Goal: Complete application form

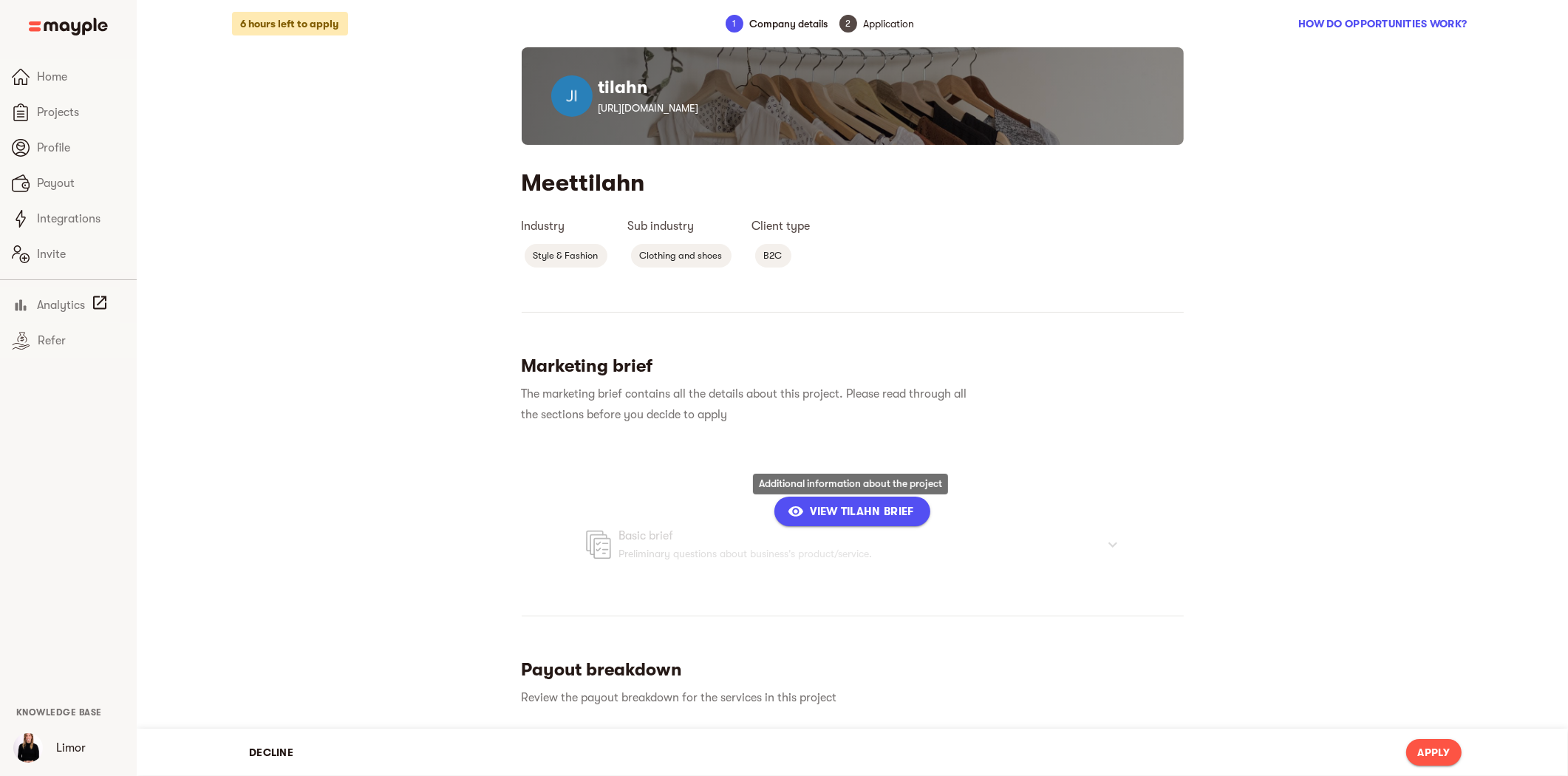
click at [847, 513] on span "View tilahn Brief" at bounding box center [852, 511] width 122 height 18
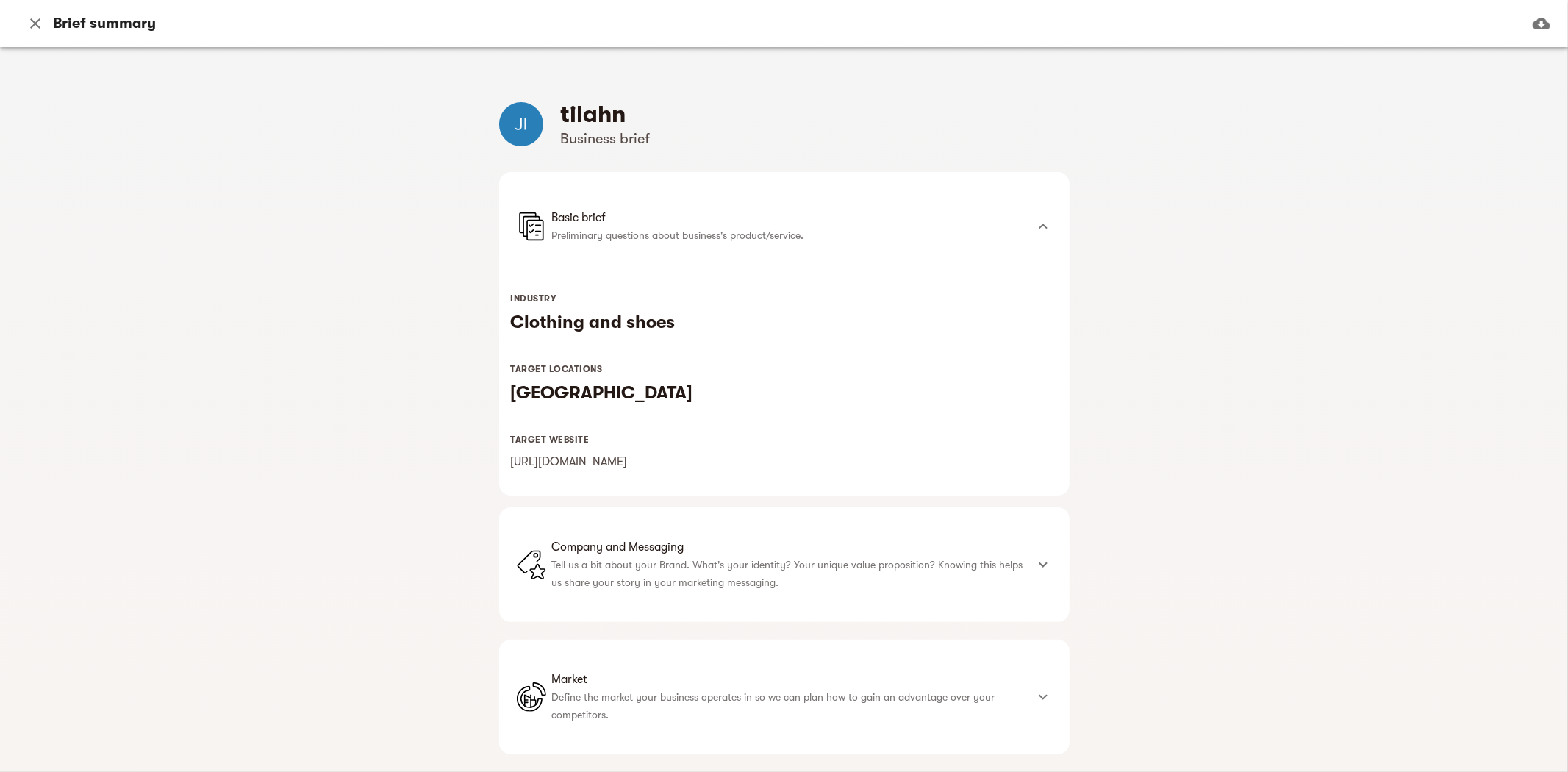
scroll to position [164, 0]
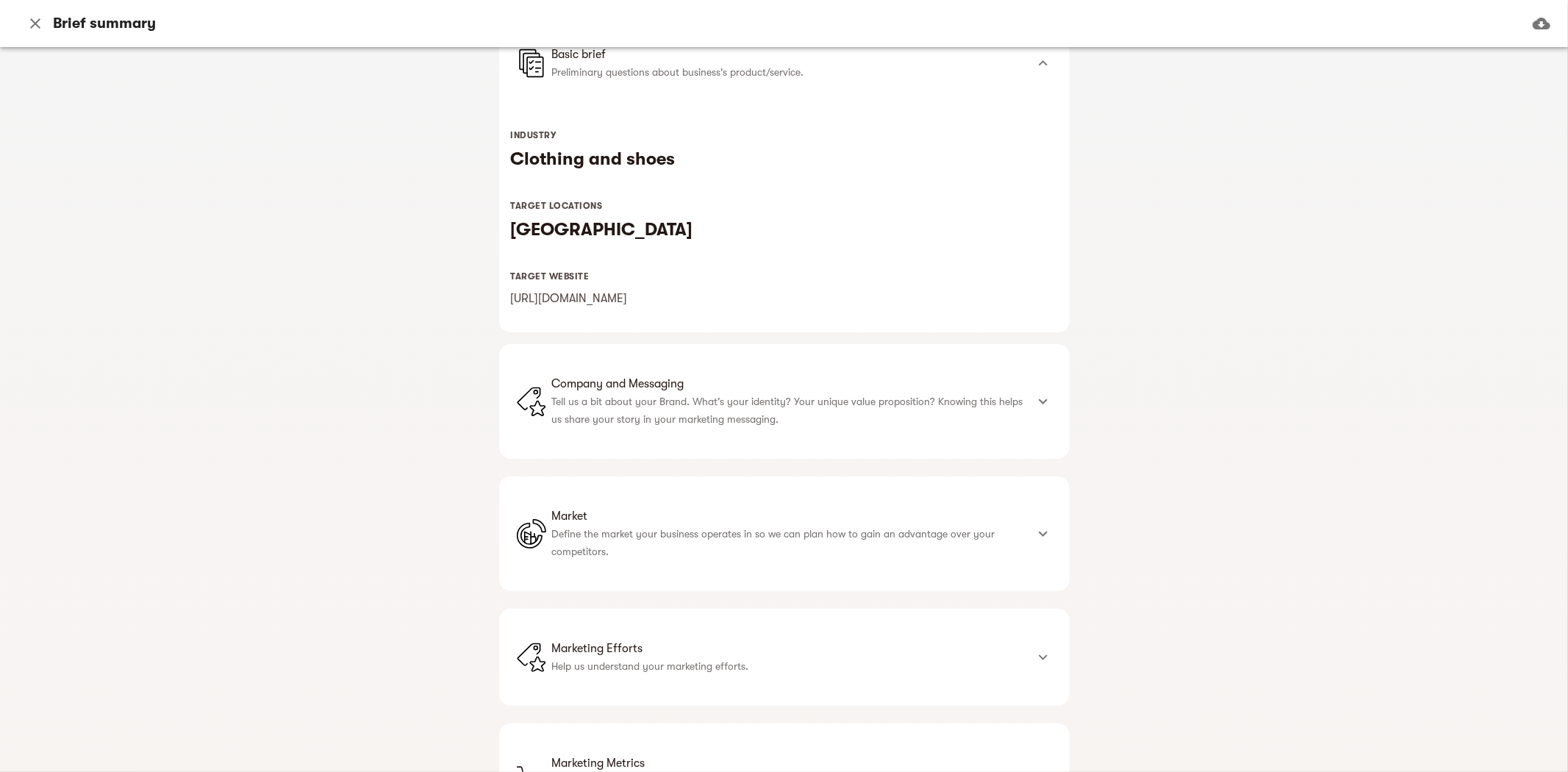
click at [870, 414] on p "Tell us a bit about your Brand. What's your identity? Your unique value proposi…" at bounding box center [789, 410] width 473 height 35
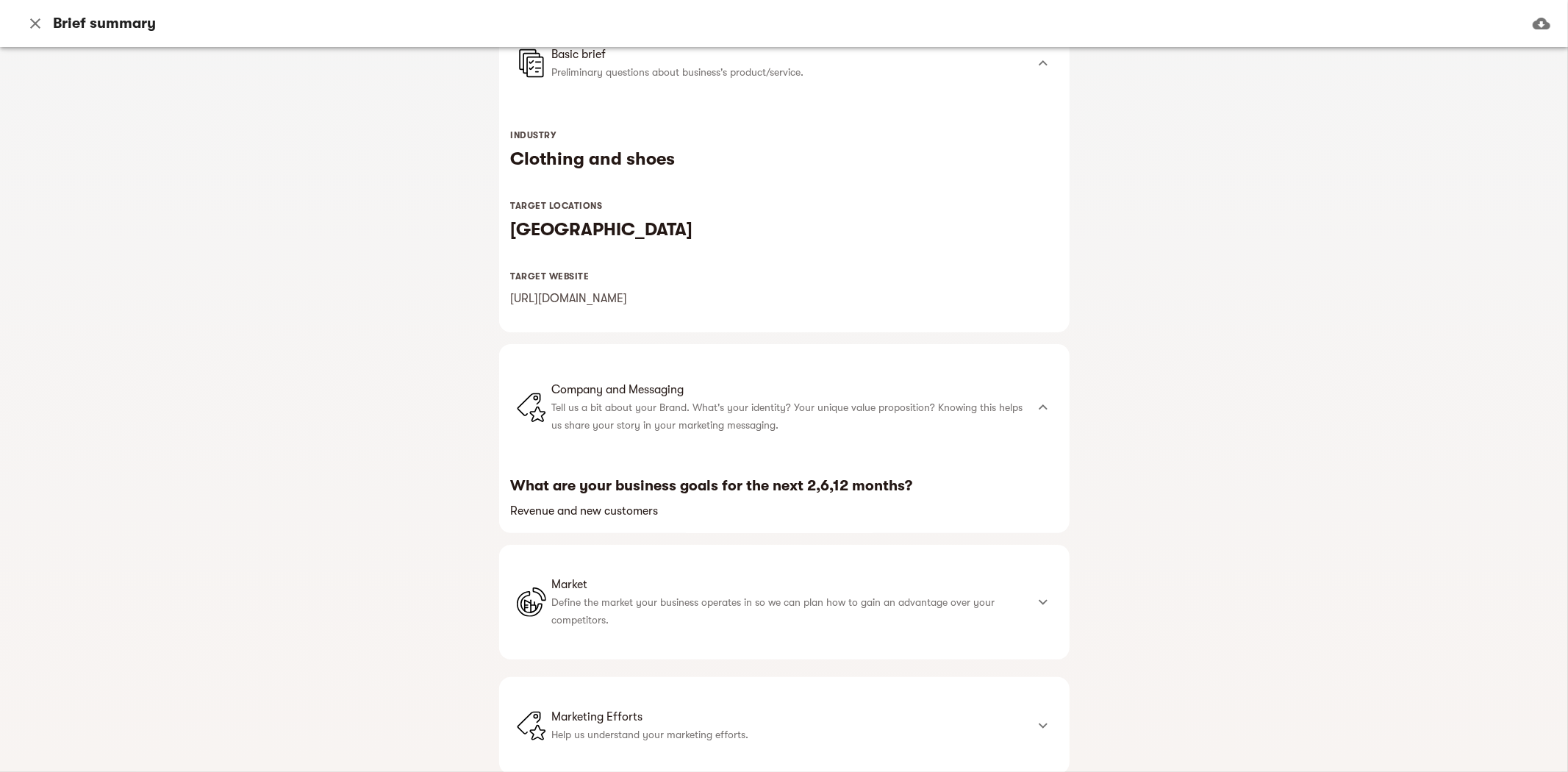
scroll to position [245, 0]
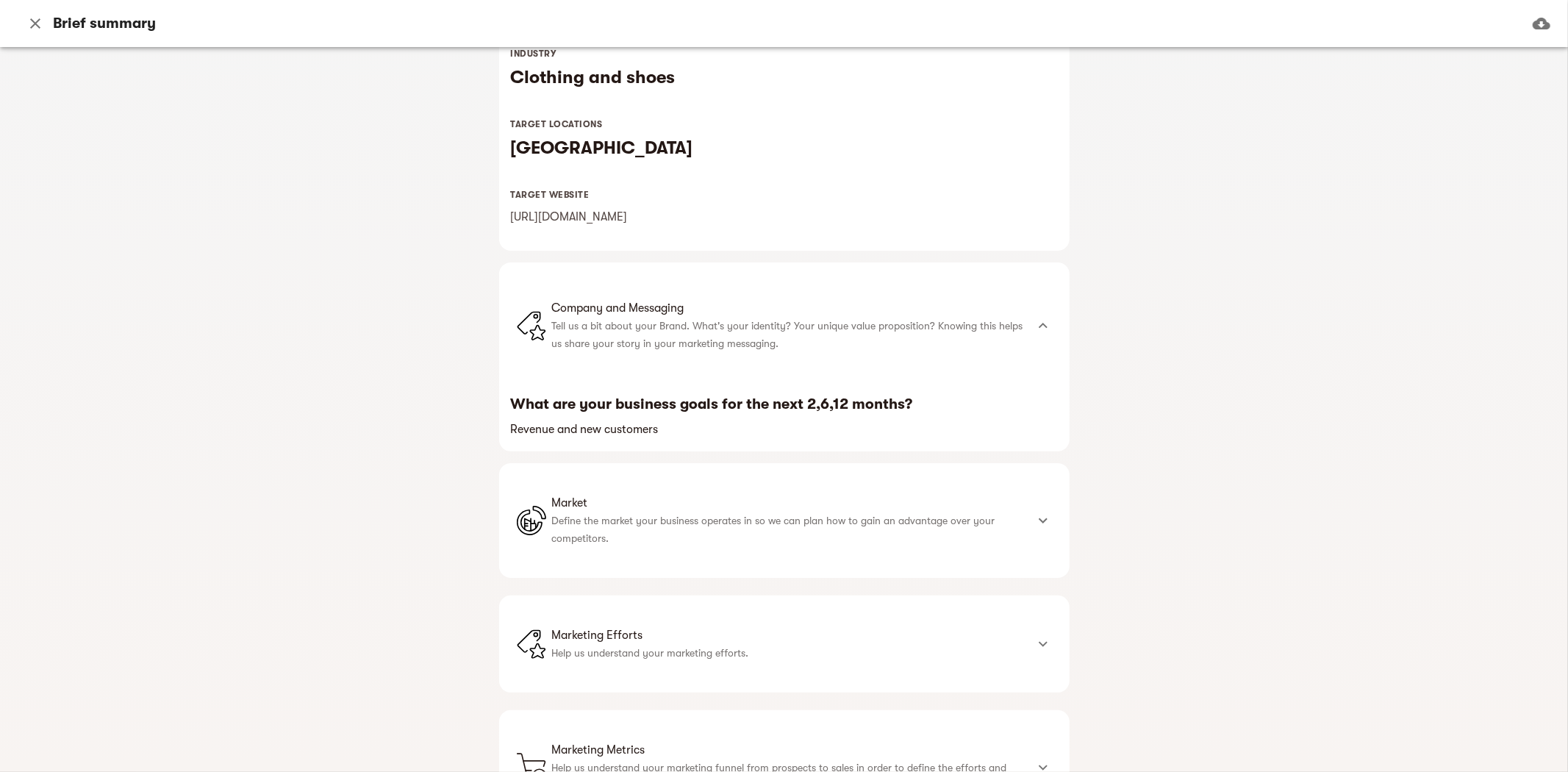
click at [819, 537] on p "Define the market your business operates in so we can plan how to gain an advan…" at bounding box center [789, 529] width 473 height 35
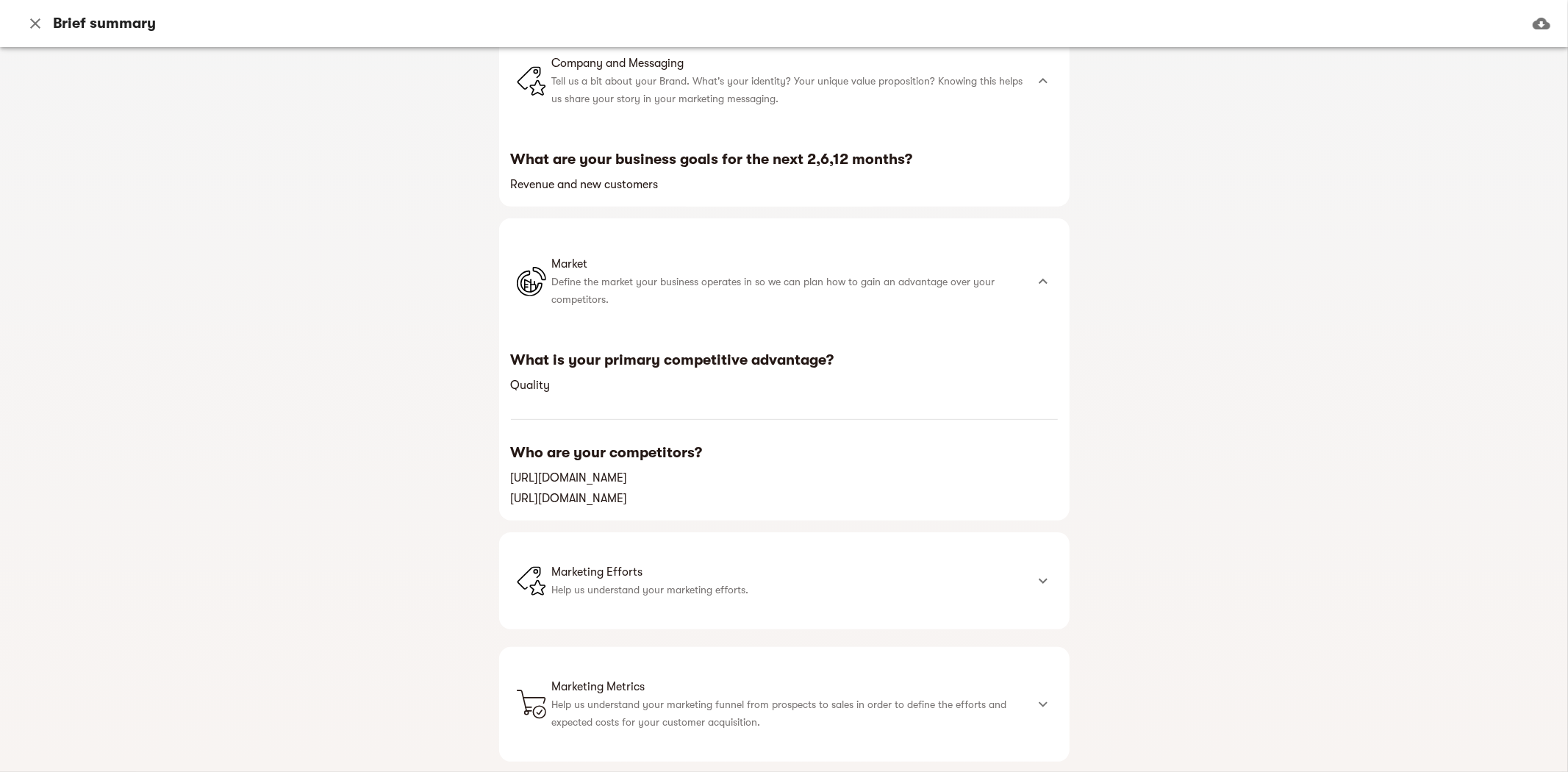
scroll to position [532, 0]
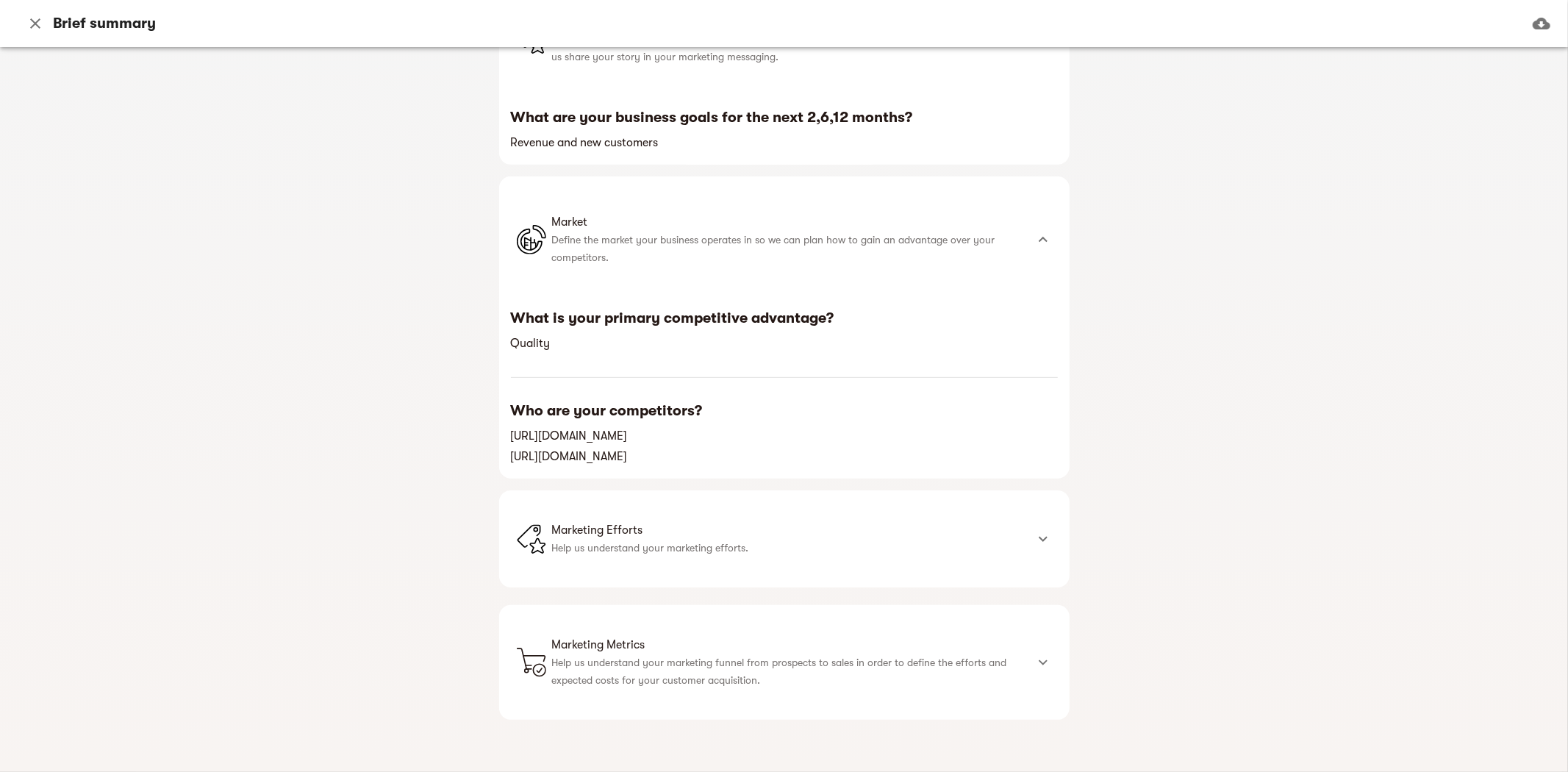
click at [805, 547] on p "Help us understand your marketing efforts." at bounding box center [789, 547] width 473 height 18
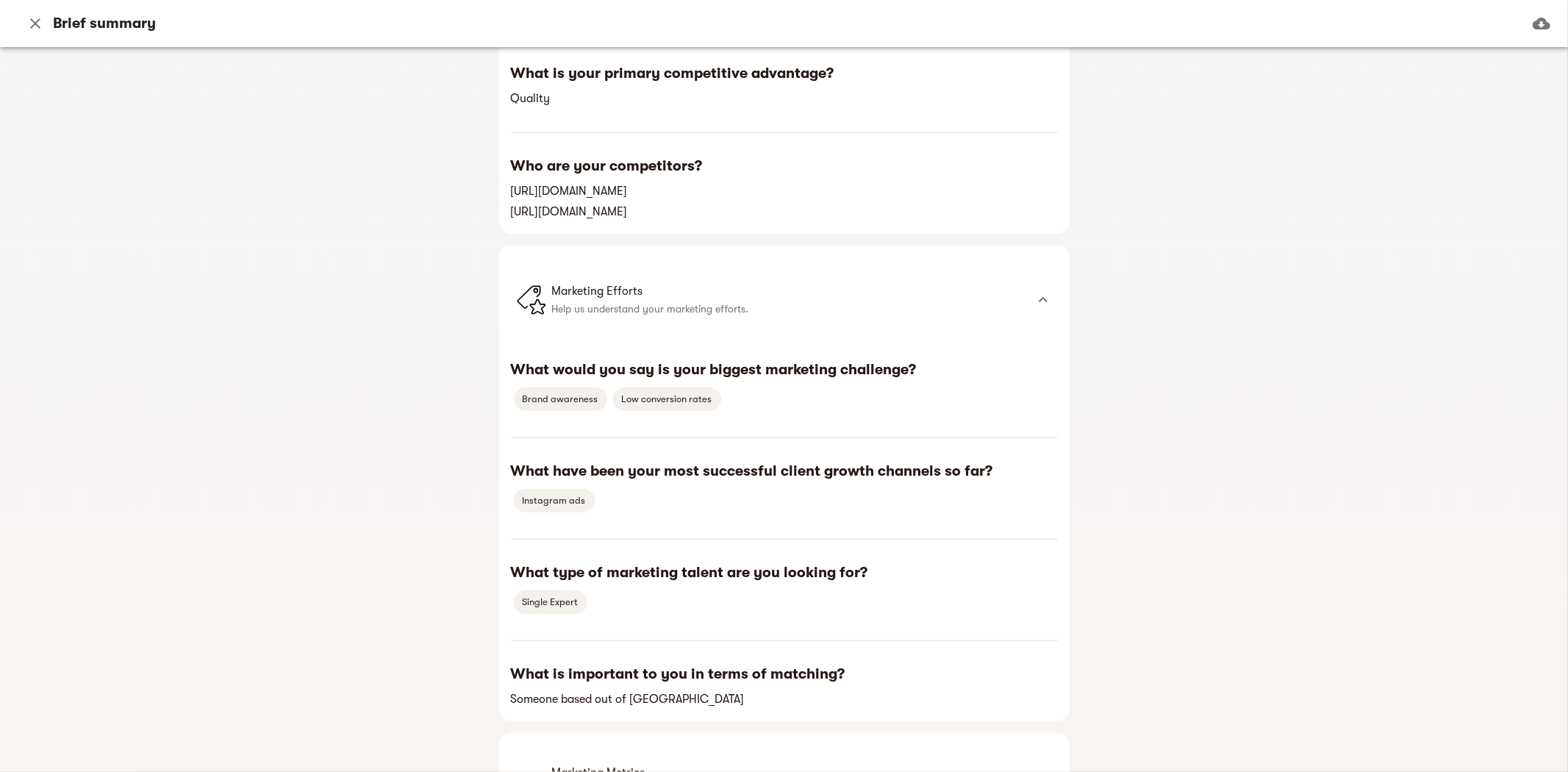
scroll to position [904, 0]
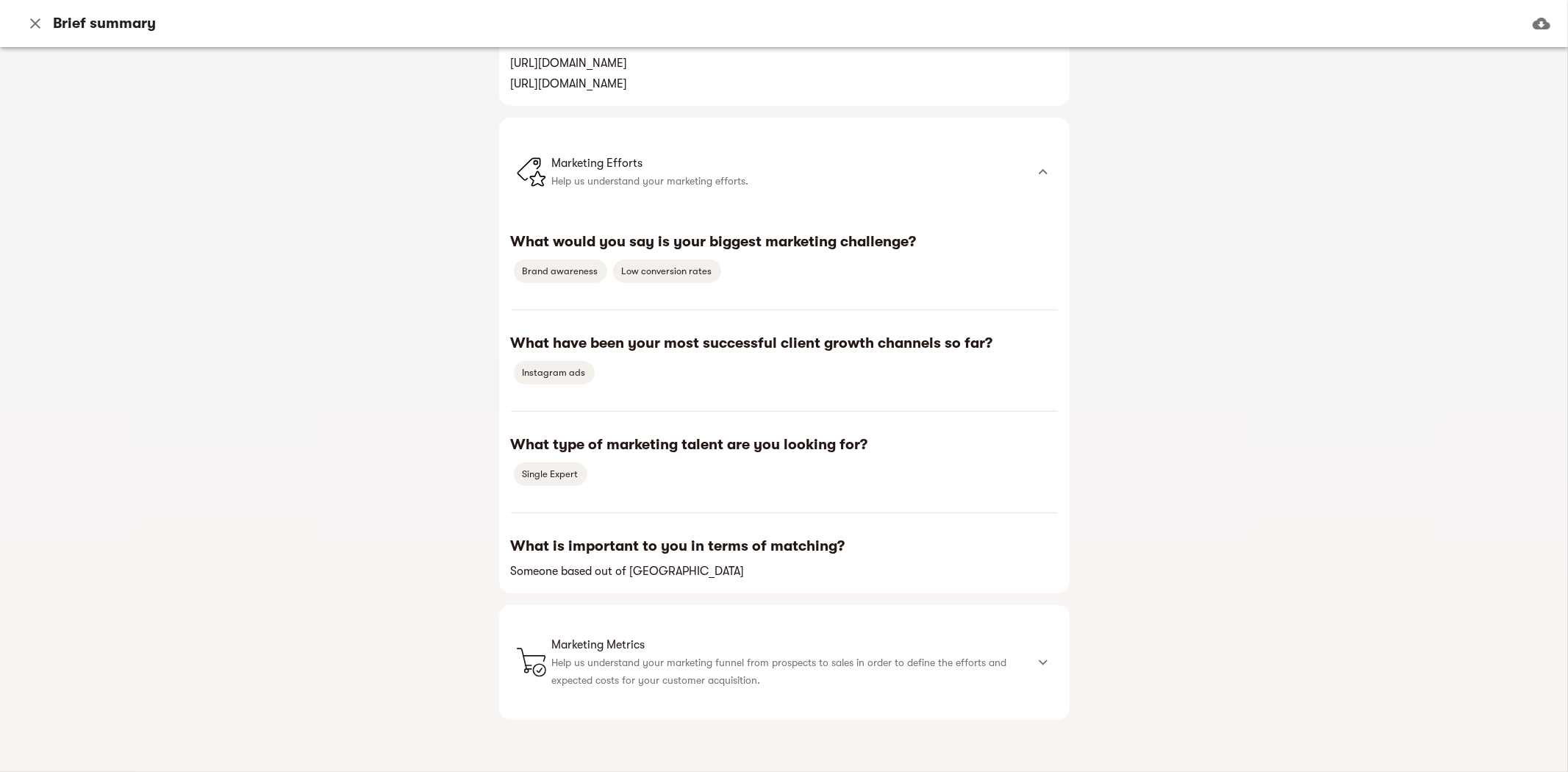
click at [734, 643] on span "Marketing Metrics" at bounding box center [789, 644] width 473 height 18
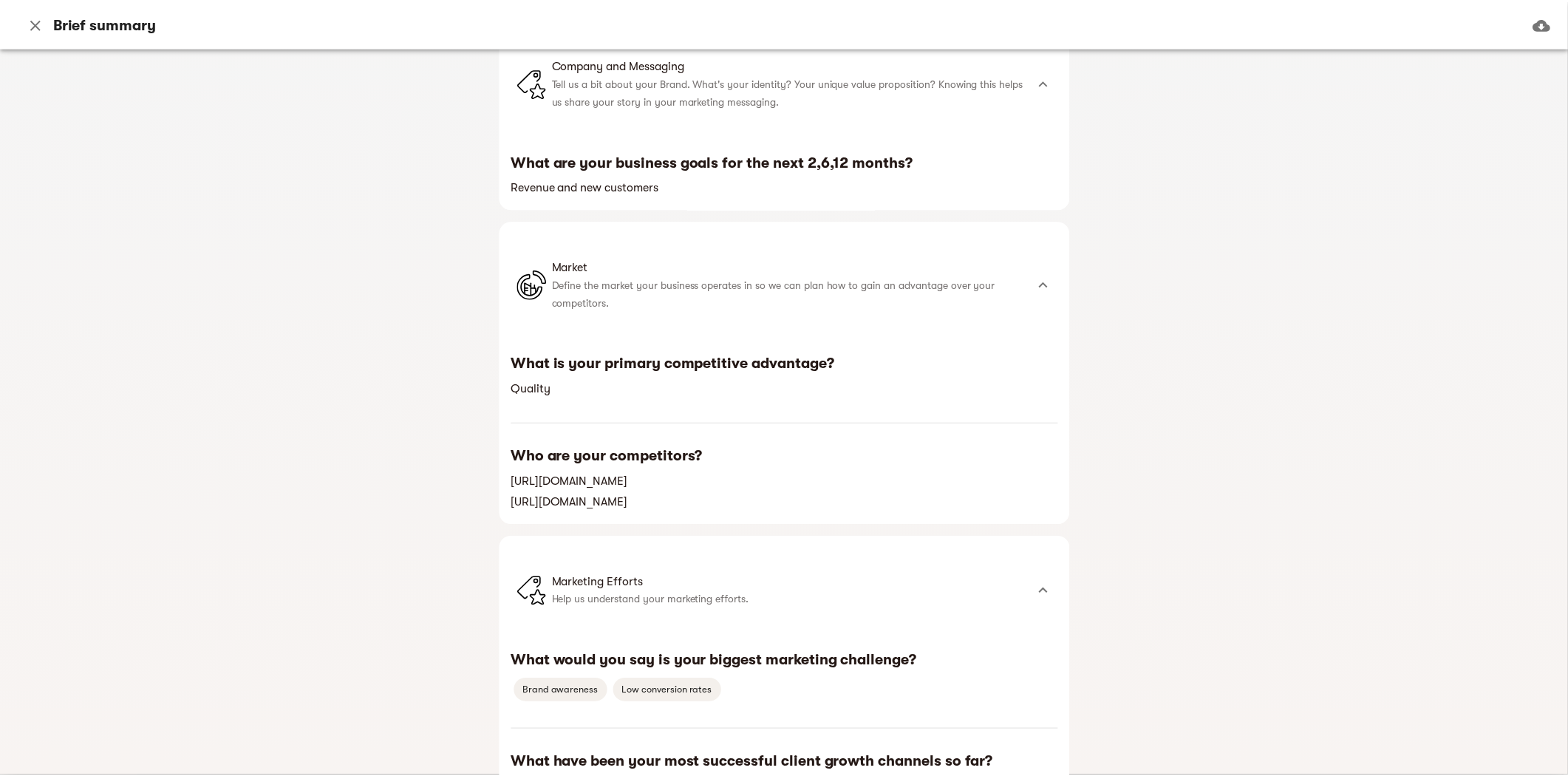
scroll to position [0, 0]
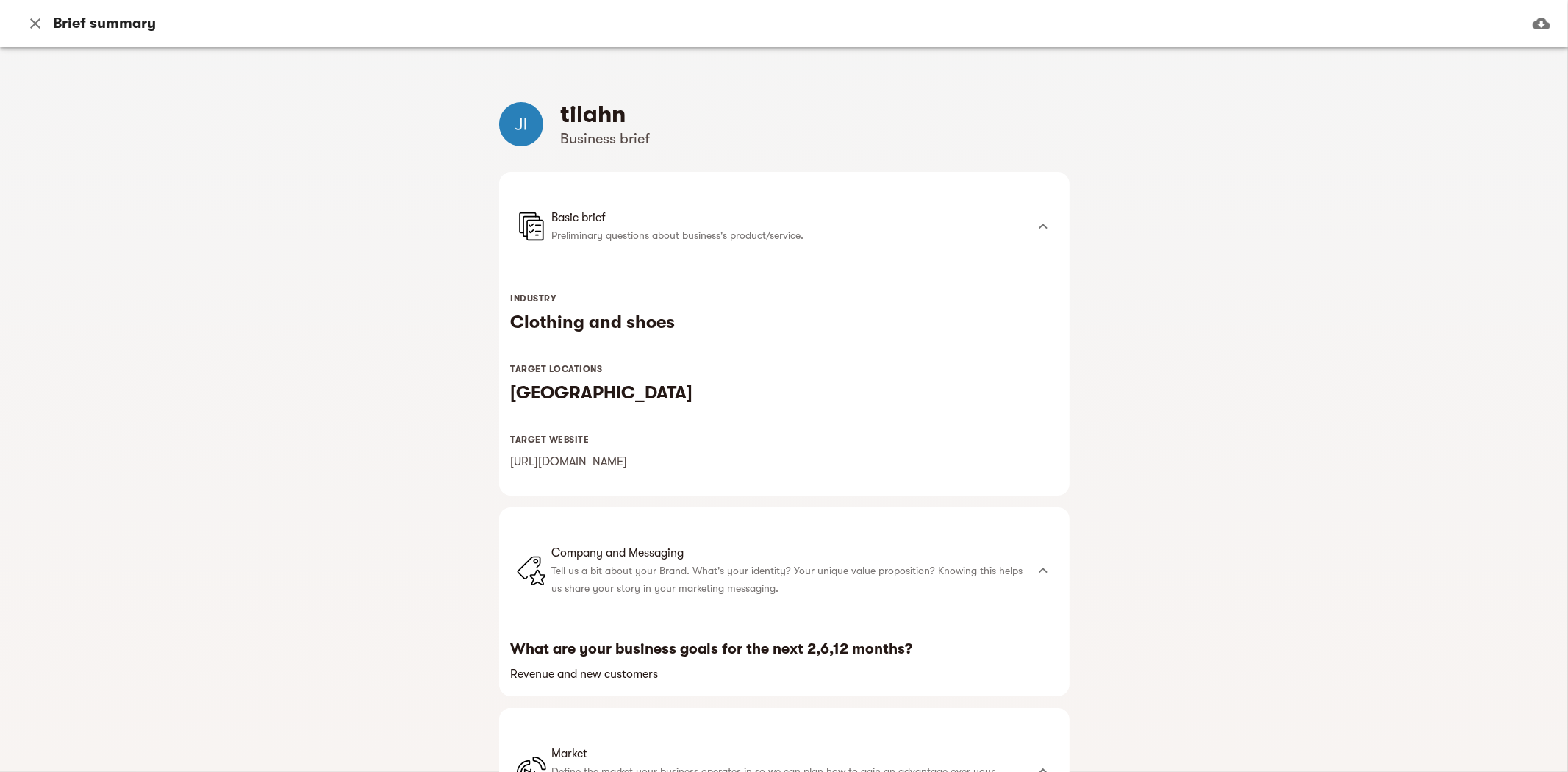
click at [35, 23] on icon "button" at bounding box center [35, 23] width 10 height 10
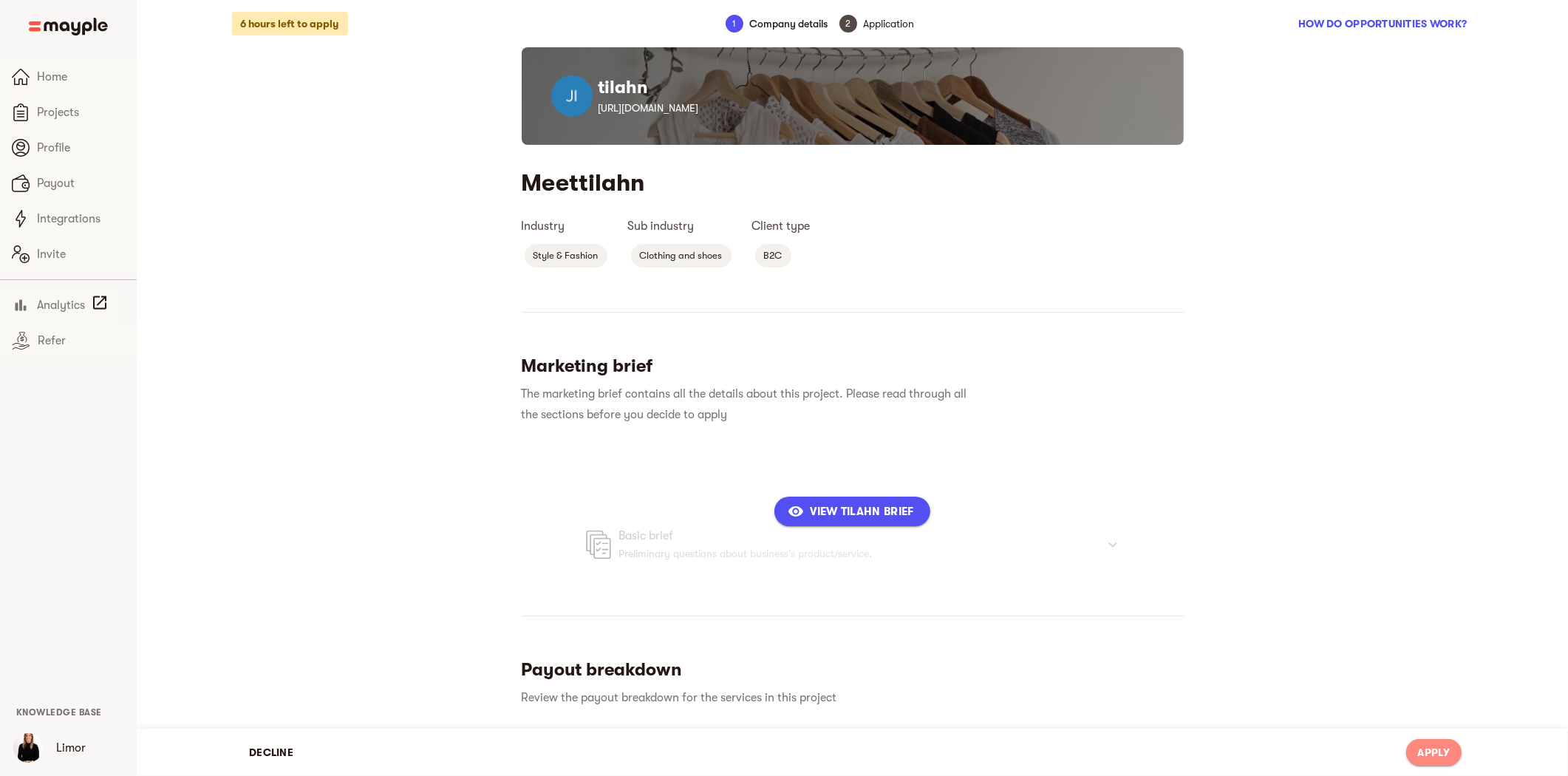
click at [1435, 757] on span "Apply" at bounding box center [1434, 752] width 32 height 18
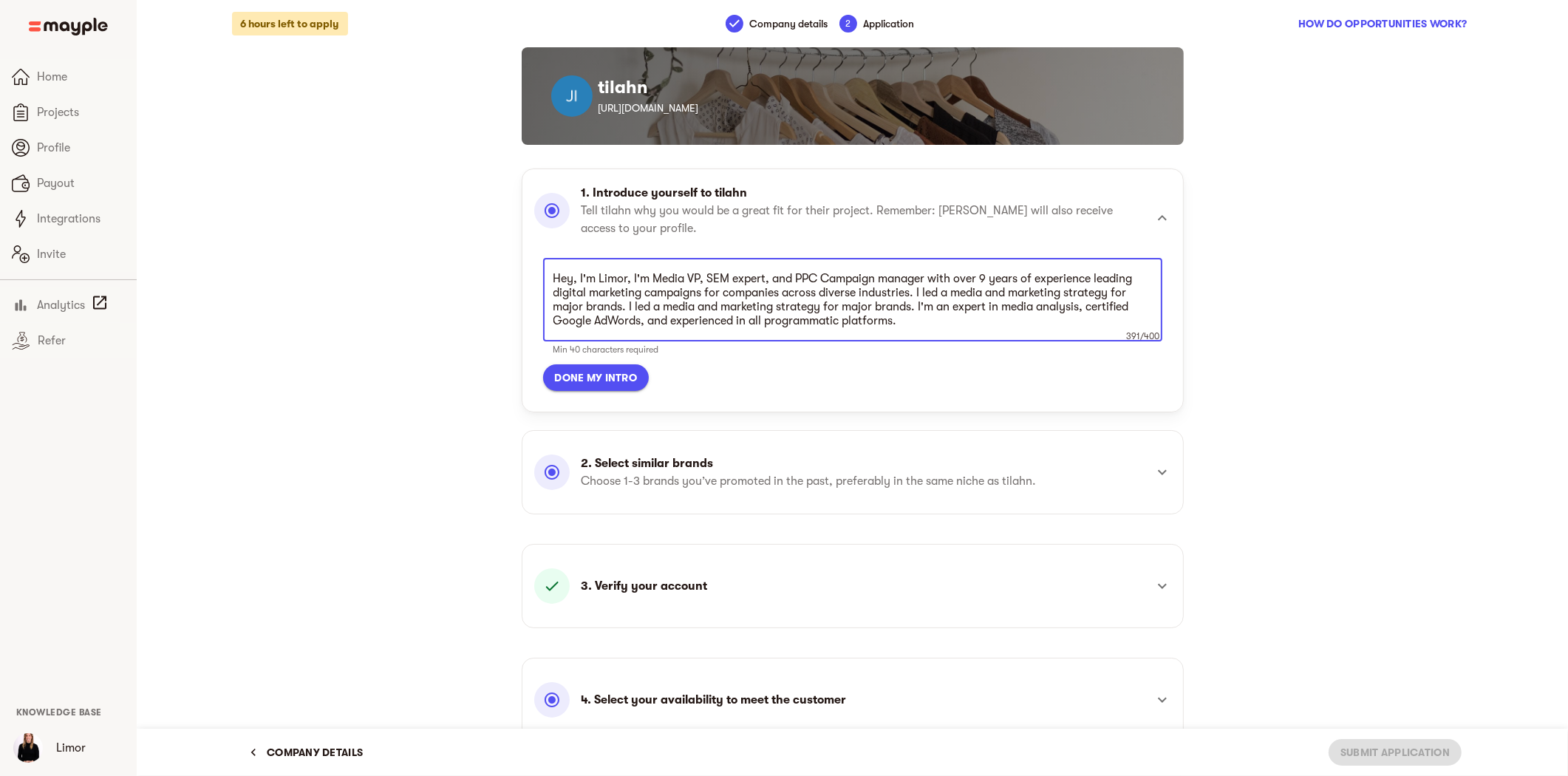
scroll to position [384, 0]
click at [989, 279] on textarea "Hey, I'm Limor, I'm Media VP, SEM expert, and PPC Campaign manager with over 9 …" at bounding box center [852, 299] width 598 height 56
type textarea "Hey, I'm Limor, I'm Media VP, SEM expert, and PPC Campaign manager with over 12…"
click at [609, 373] on span "Done my intro" at bounding box center [596, 378] width 83 height 18
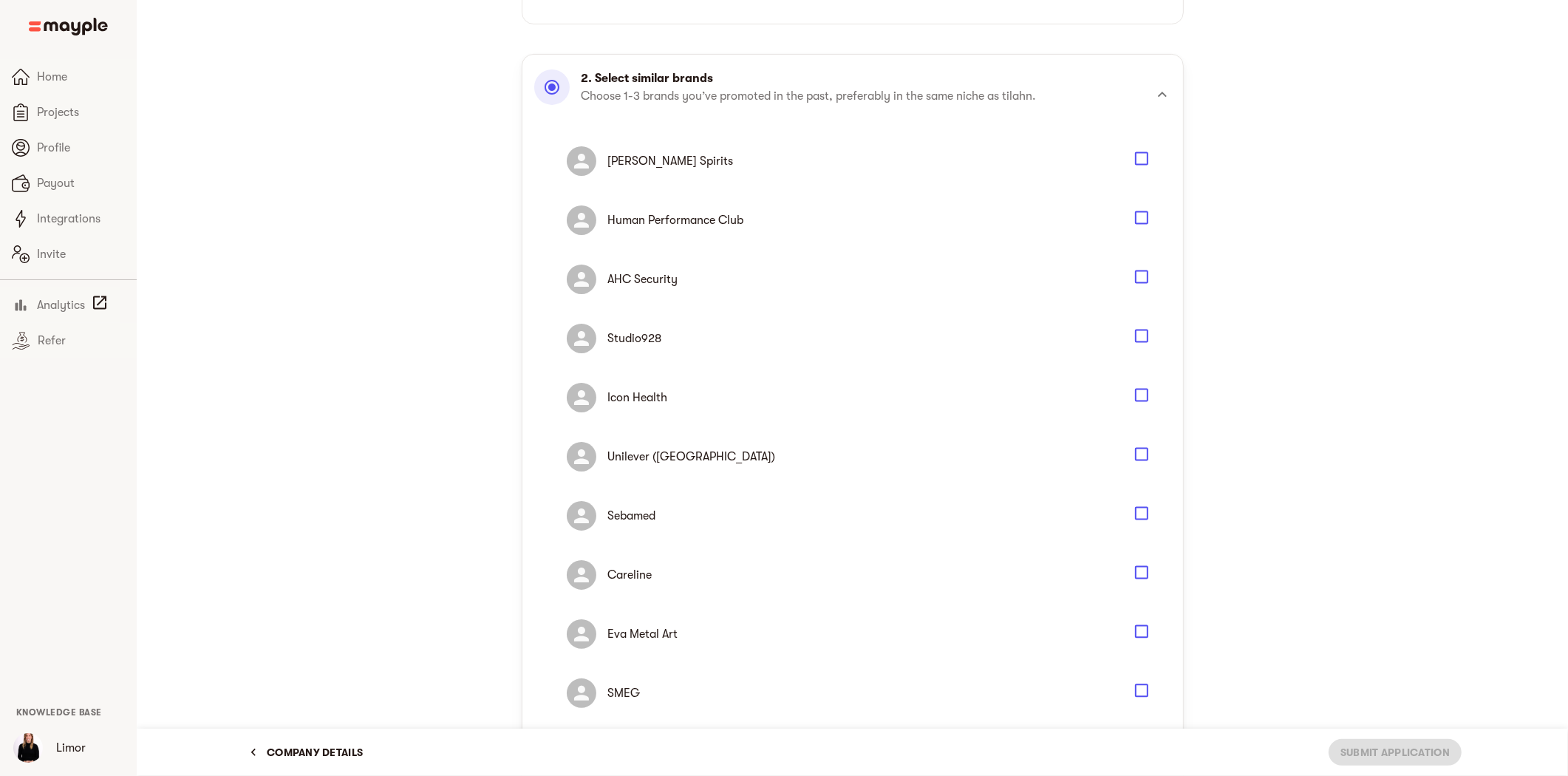
scroll to position [328, 0]
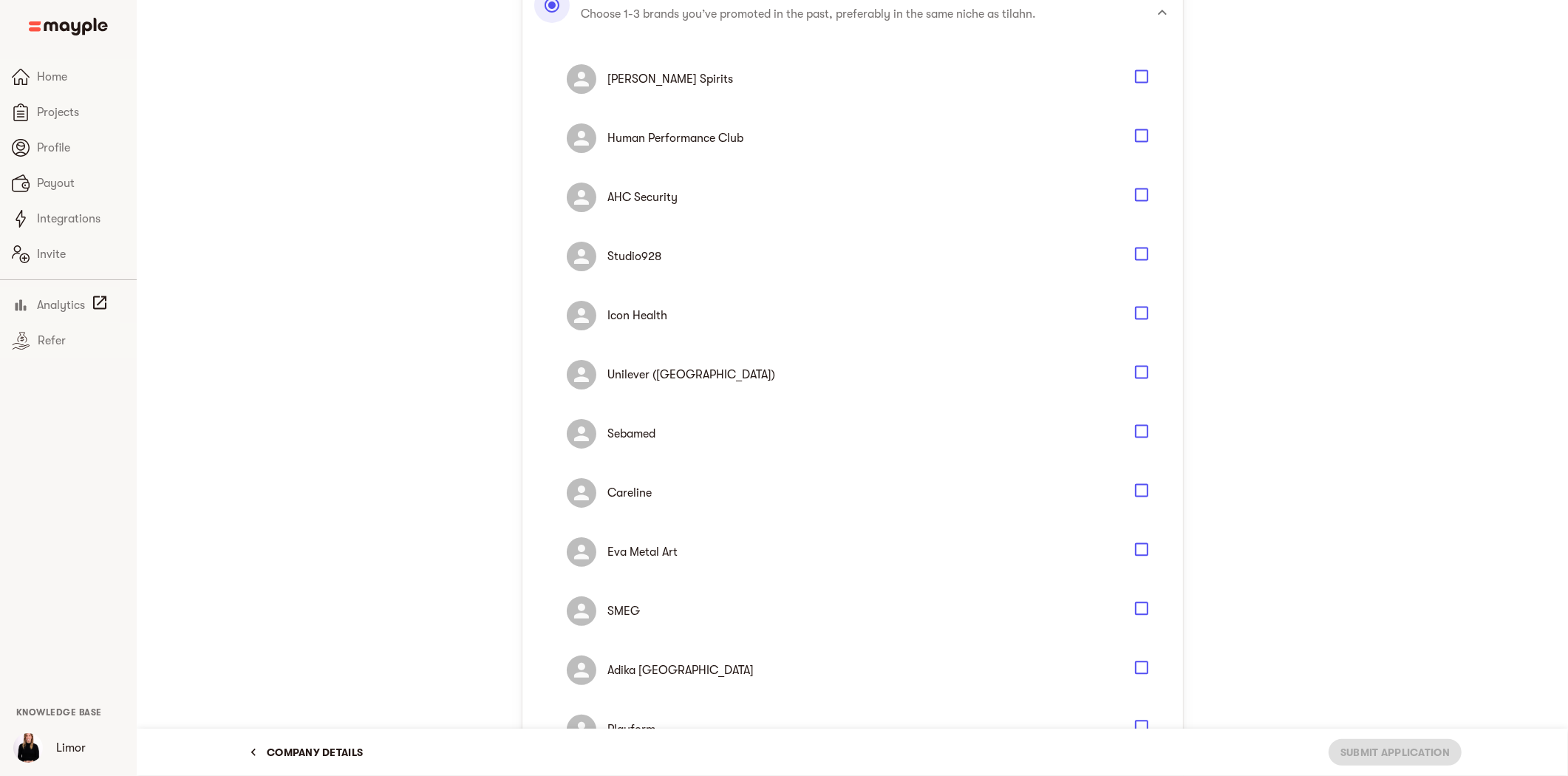
click at [1142, 610] on icon "Select" at bounding box center [1141, 608] width 18 height 18
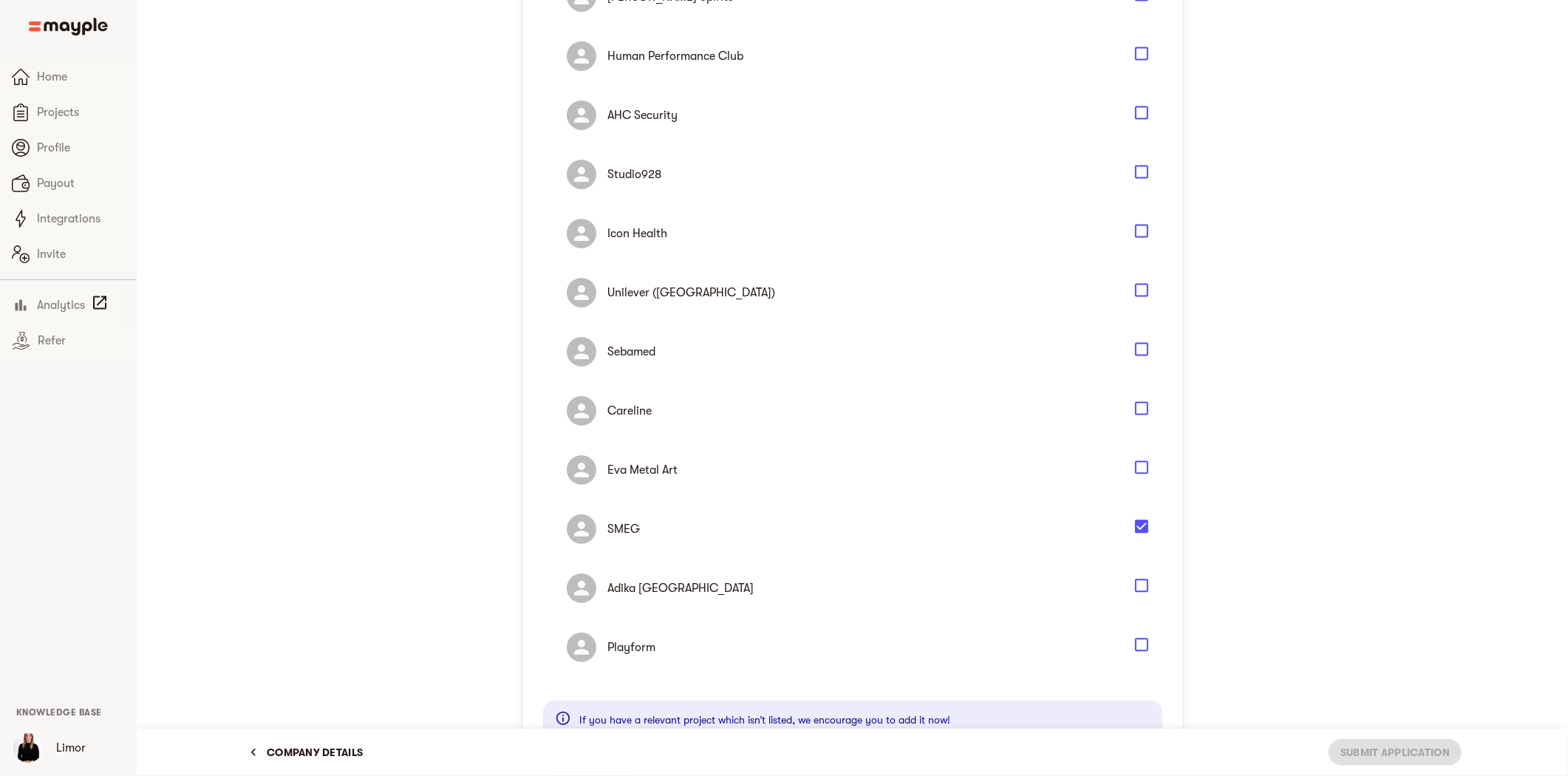
scroll to position [574, 0]
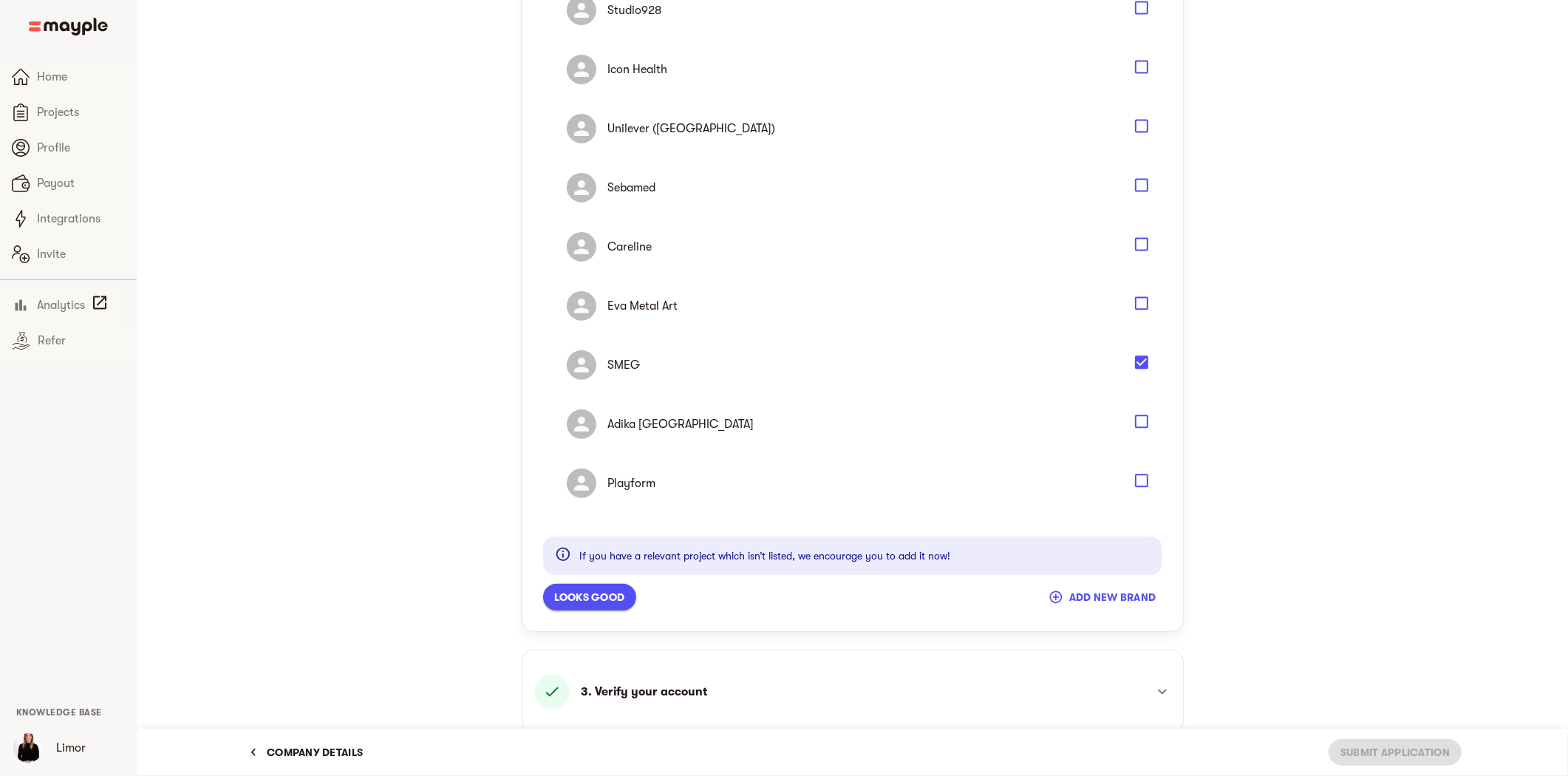
click at [1139, 423] on icon "Select" at bounding box center [1141, 421] width 18 height 18
click at [602, 597] on span "Looks good" at bounding box center [591, 596] width 70 height 18
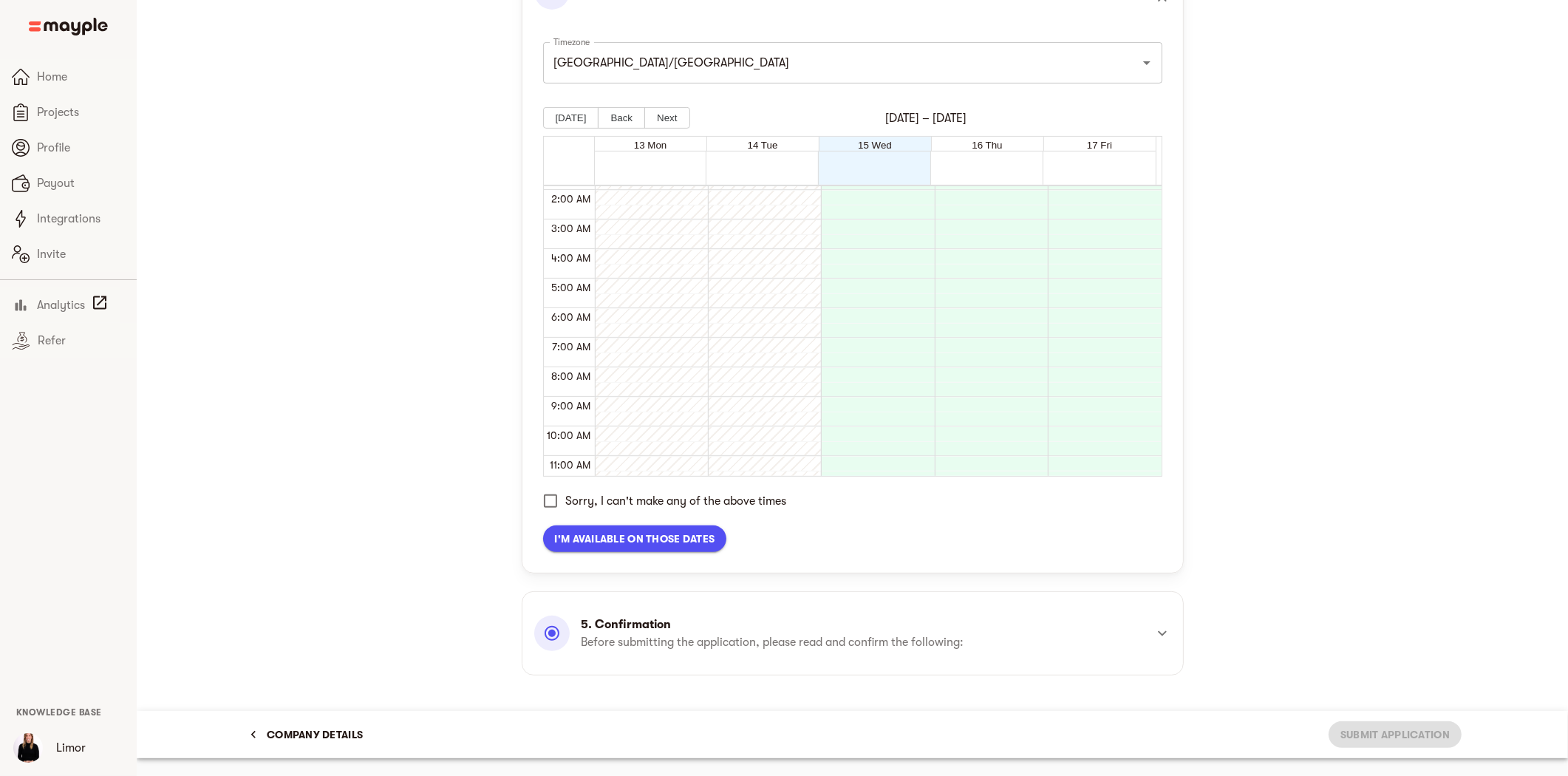
scroll to position [0, 0]
click at [643, 537] on span "I'm available on those dates" at bounding box center [635, 539] width 160 height 18
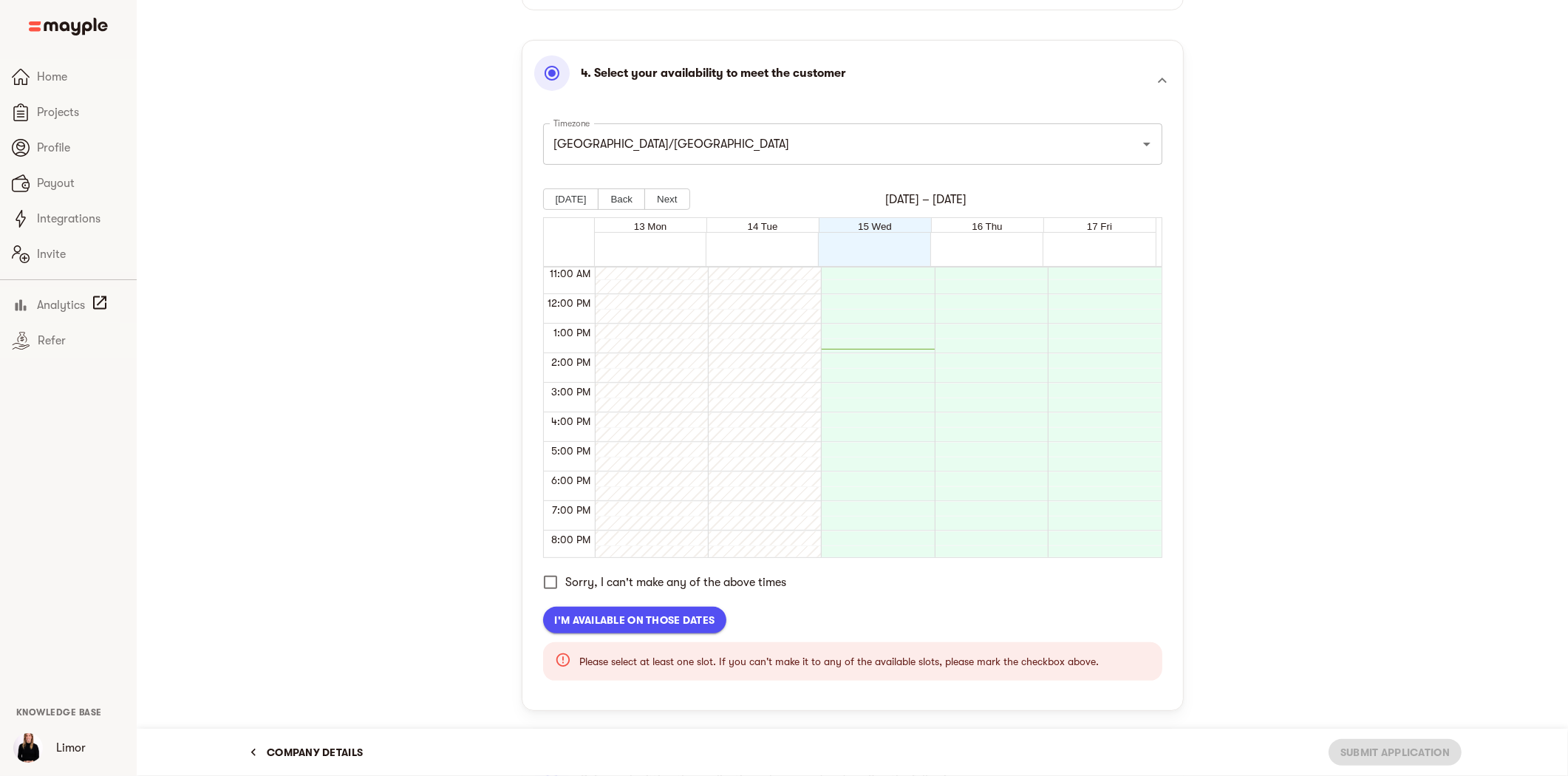
scroll to position [410, 0]
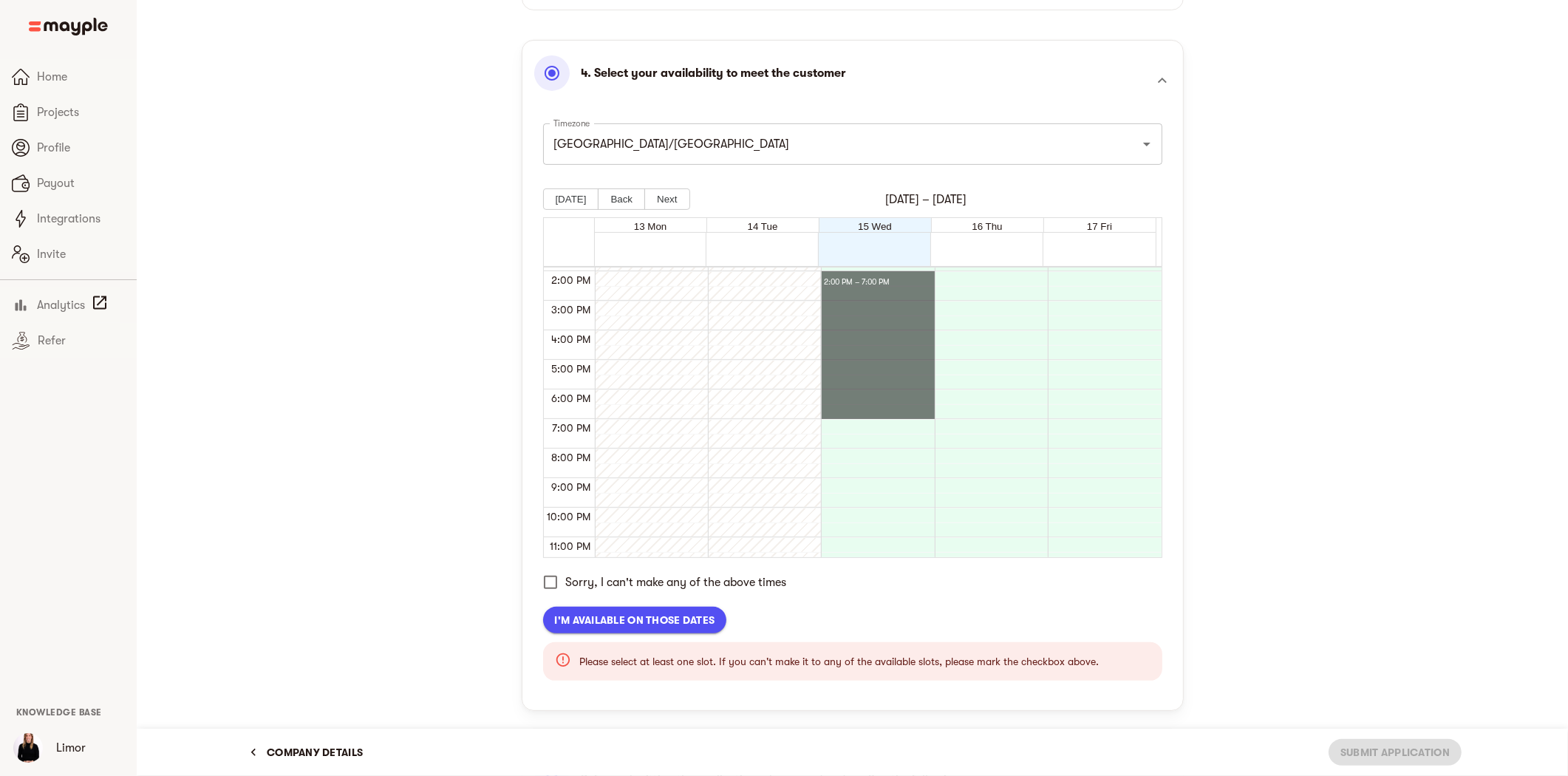
drag, startPoint x: 847, startPoint y: 277, endPoint x: 861, endPoint y: 414, distance: 137.7
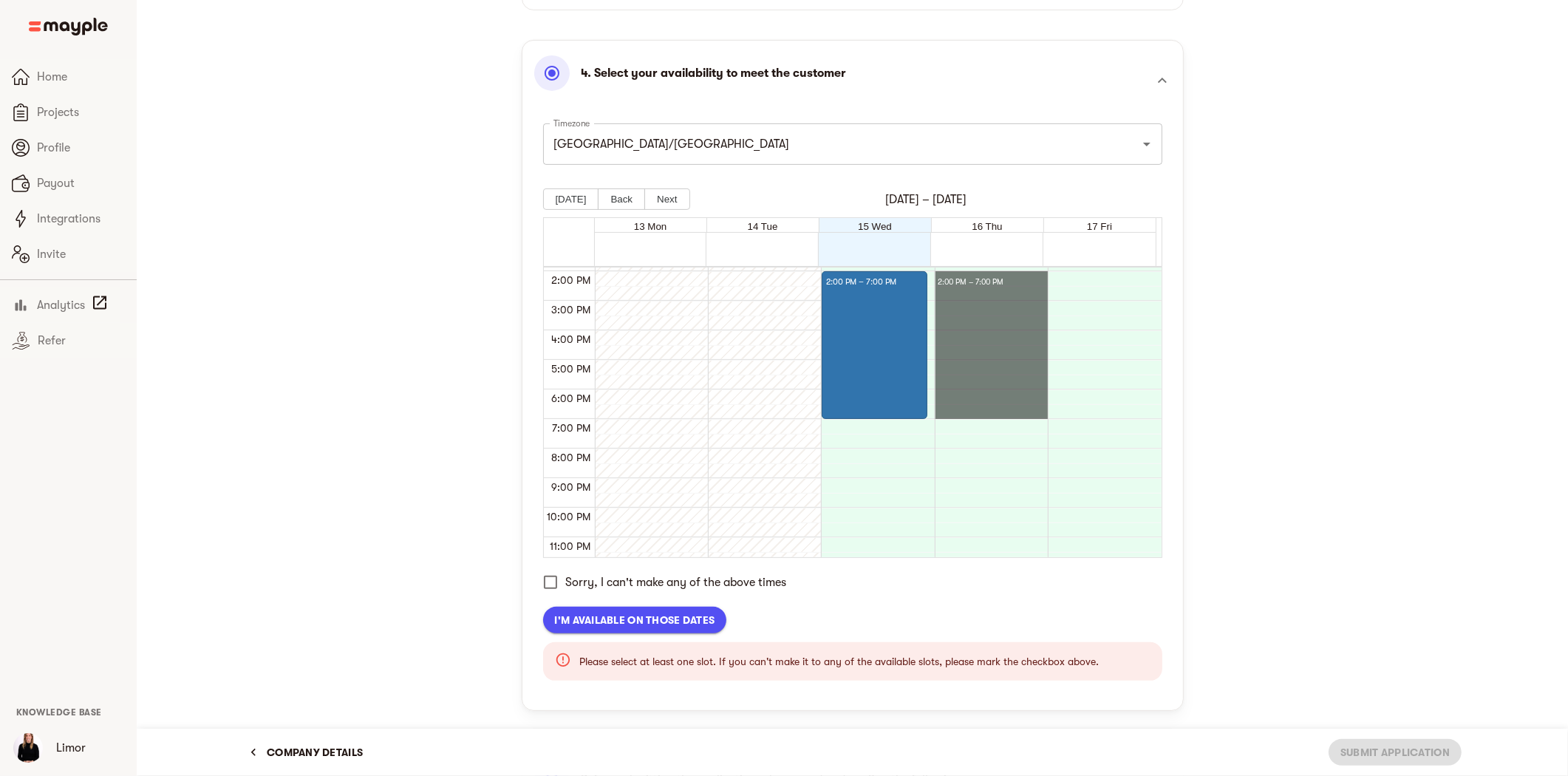
drag, startPoint x: 971, startPoint y: 278, endPoint x: 977, endPoint y: 412, distance: 134.1
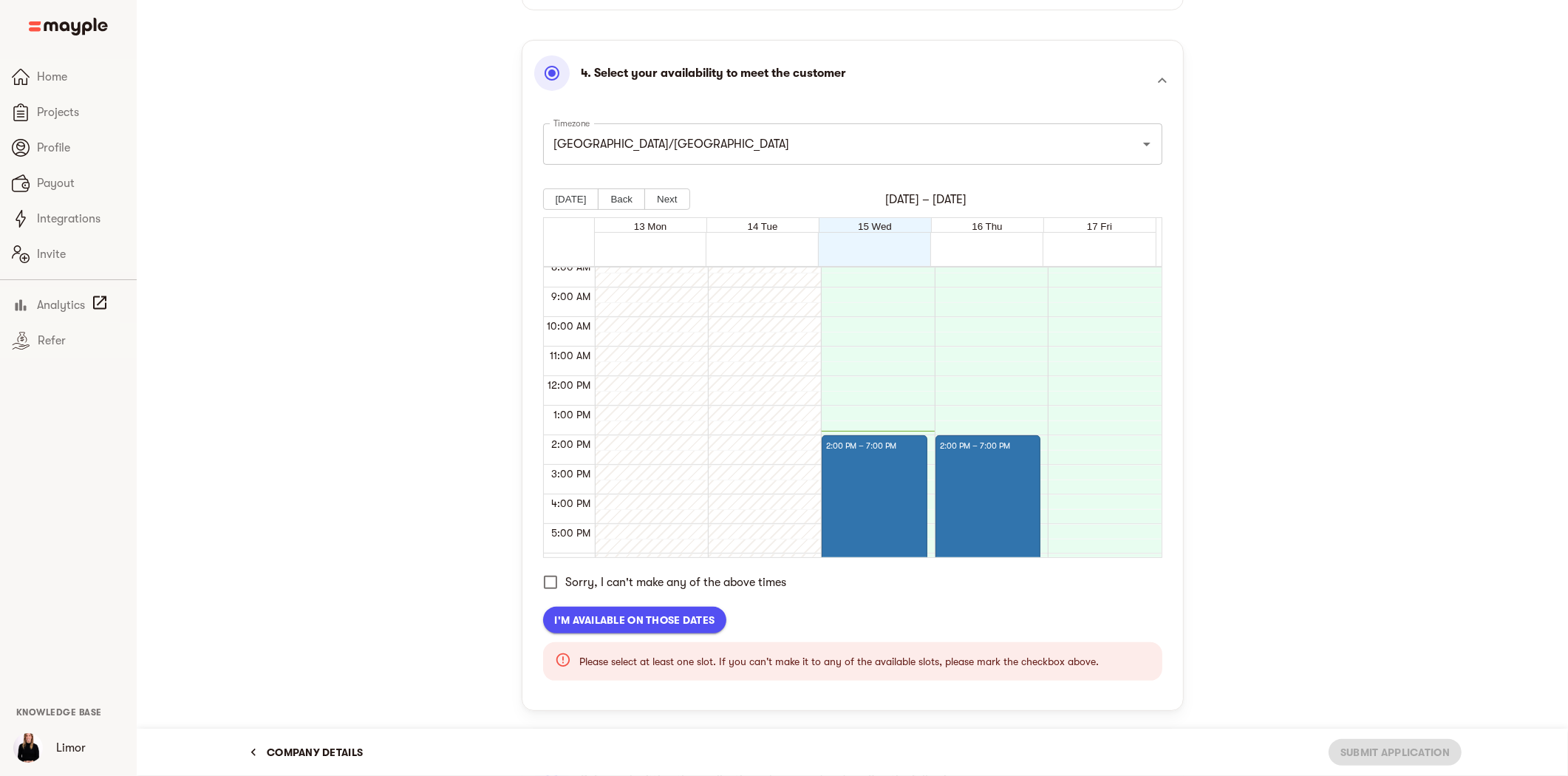
scroll to position [328, 0]
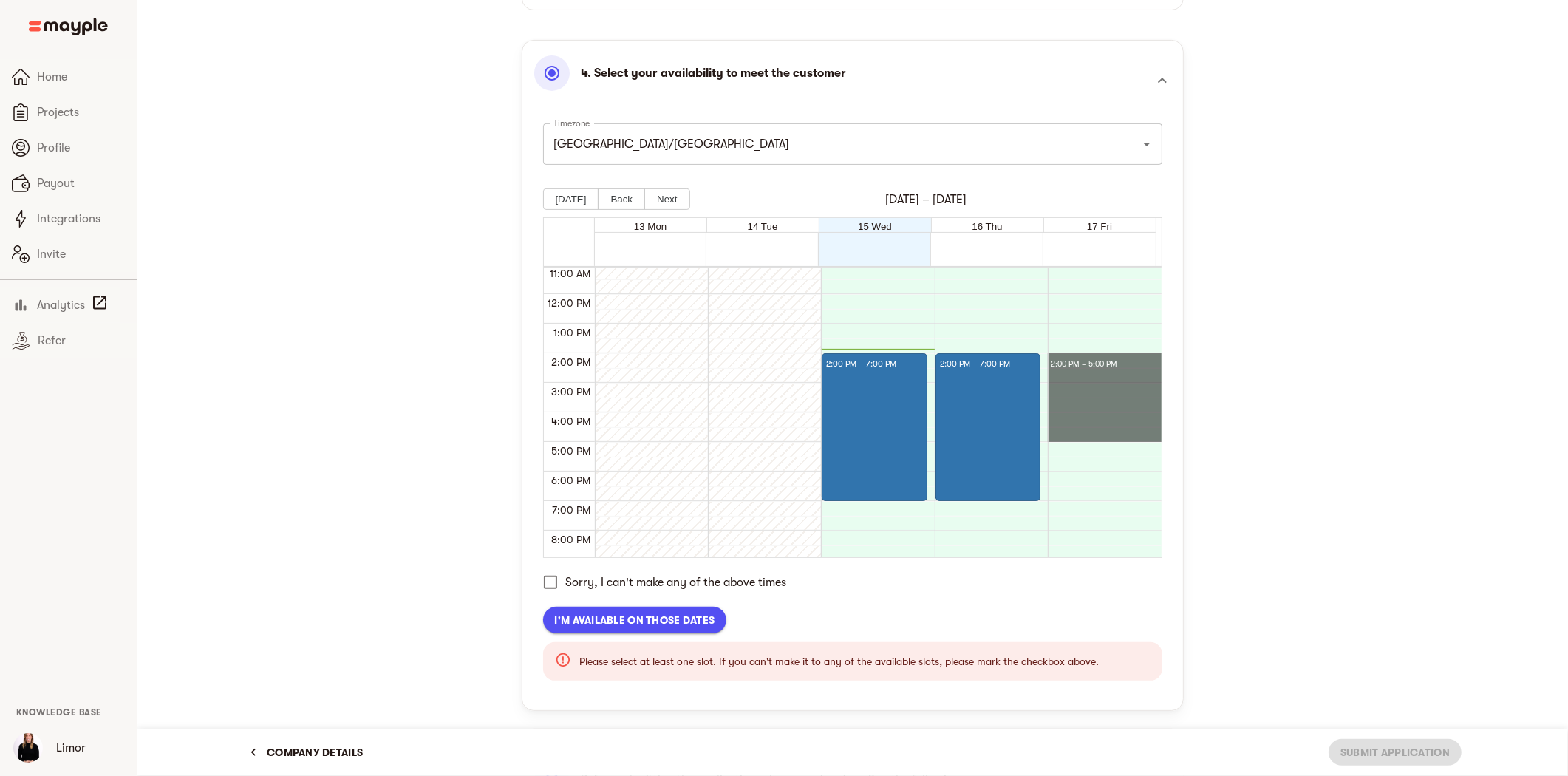
drag, startPoint x: 1095, startPoint y: 359, endPoint x: 1085, endPoint y: 437, distance: 78.6
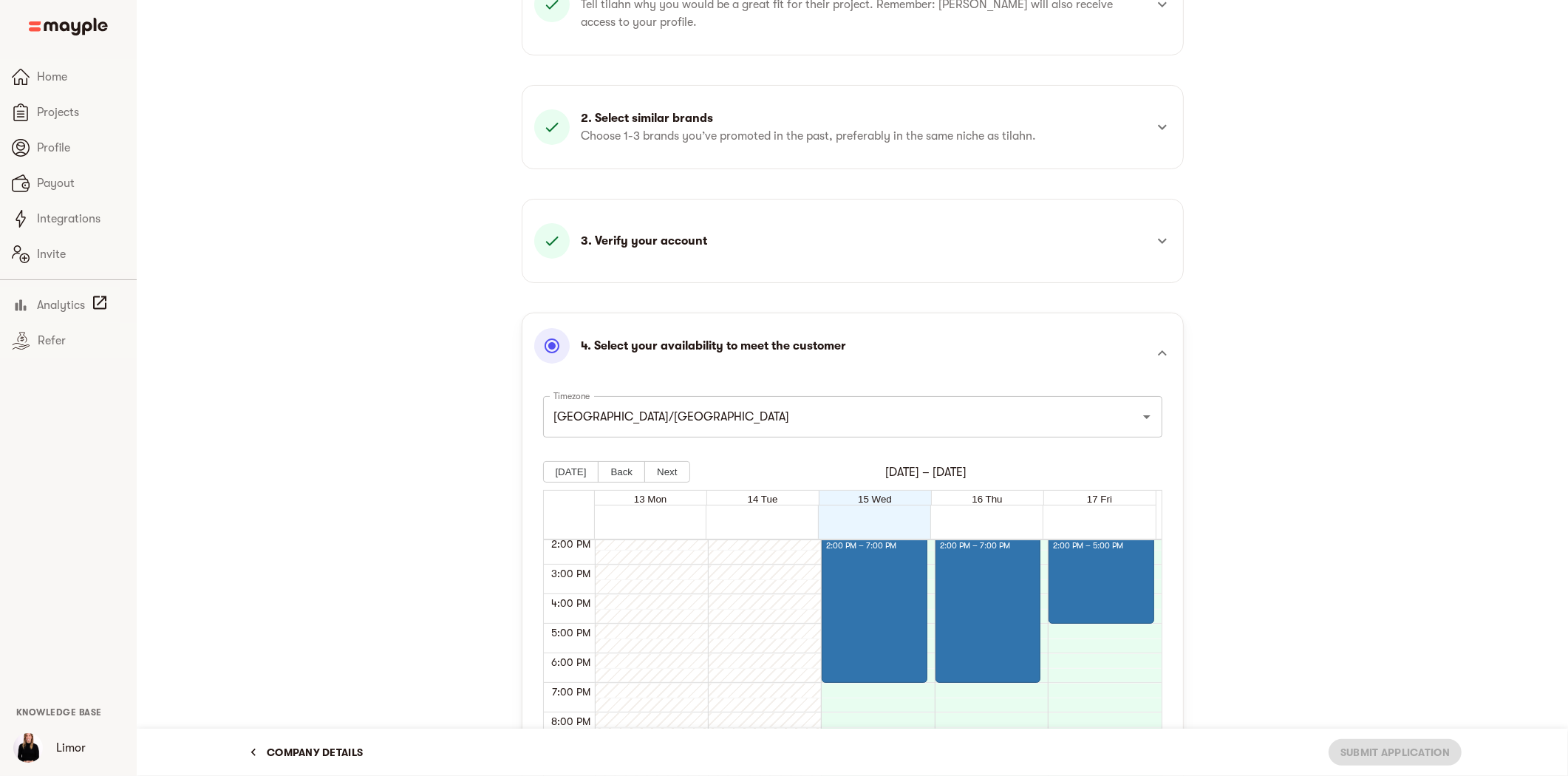
scroll to position [543, 0]
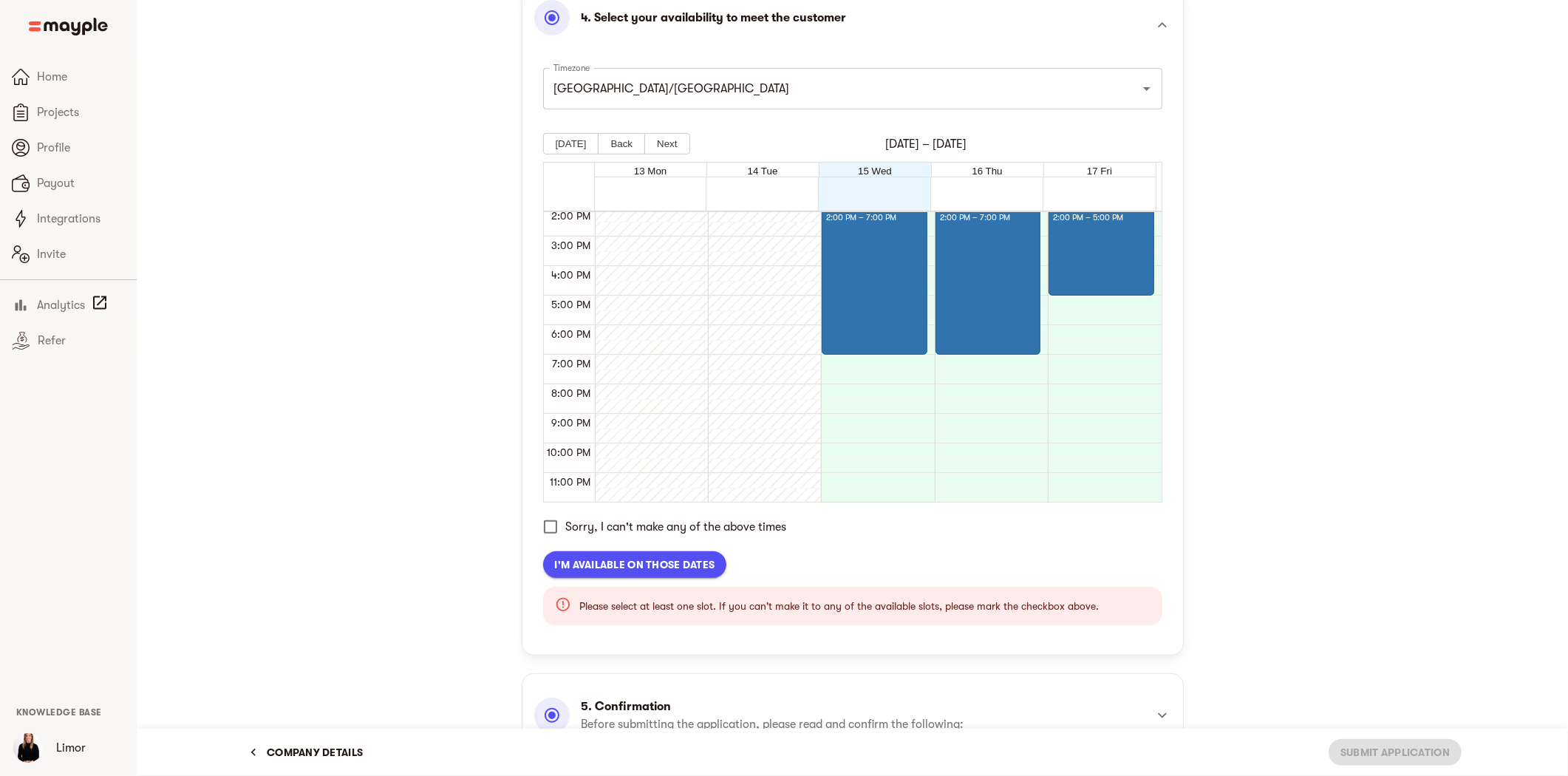
click at [609, 567] on span "I'm available on those dates" at bounding box center [635, 564] width 160 height 18
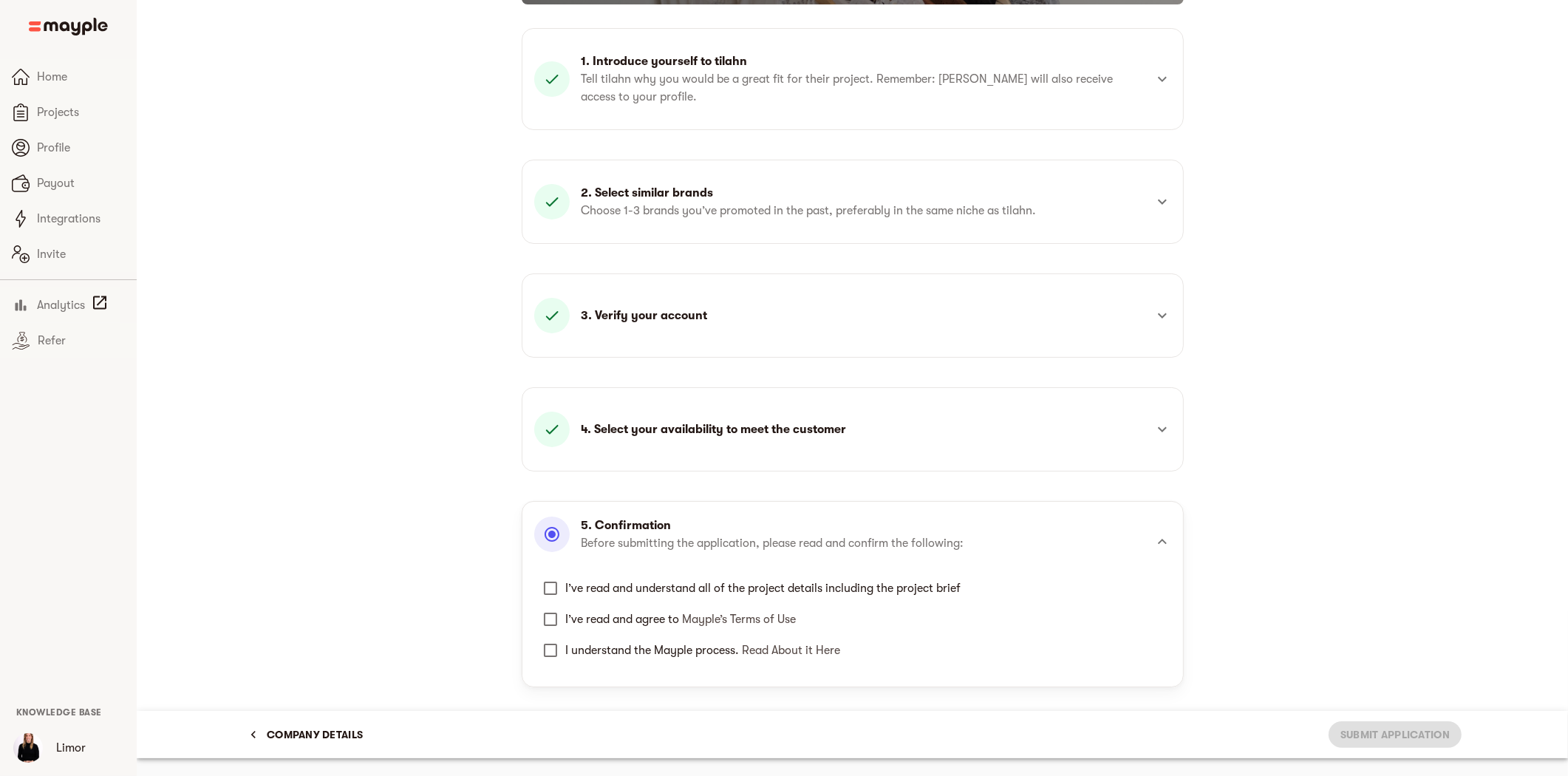
scroll to position [141, 0]
click at [536, 586] on input "I’ve read and understand all of the project details including the project brief" at bounding box center [550, 588] width 31 height 31
checkbox input "true"
drag, startPoint x: 550, startPoint y: 617, endPoint x: 550, endPoint y: 634, distance: 17.0
click at [550, 621] on input "I’ve read and agree to Mayple’s Terms of Use" at bounding box center [550, 619] width 31 height 31
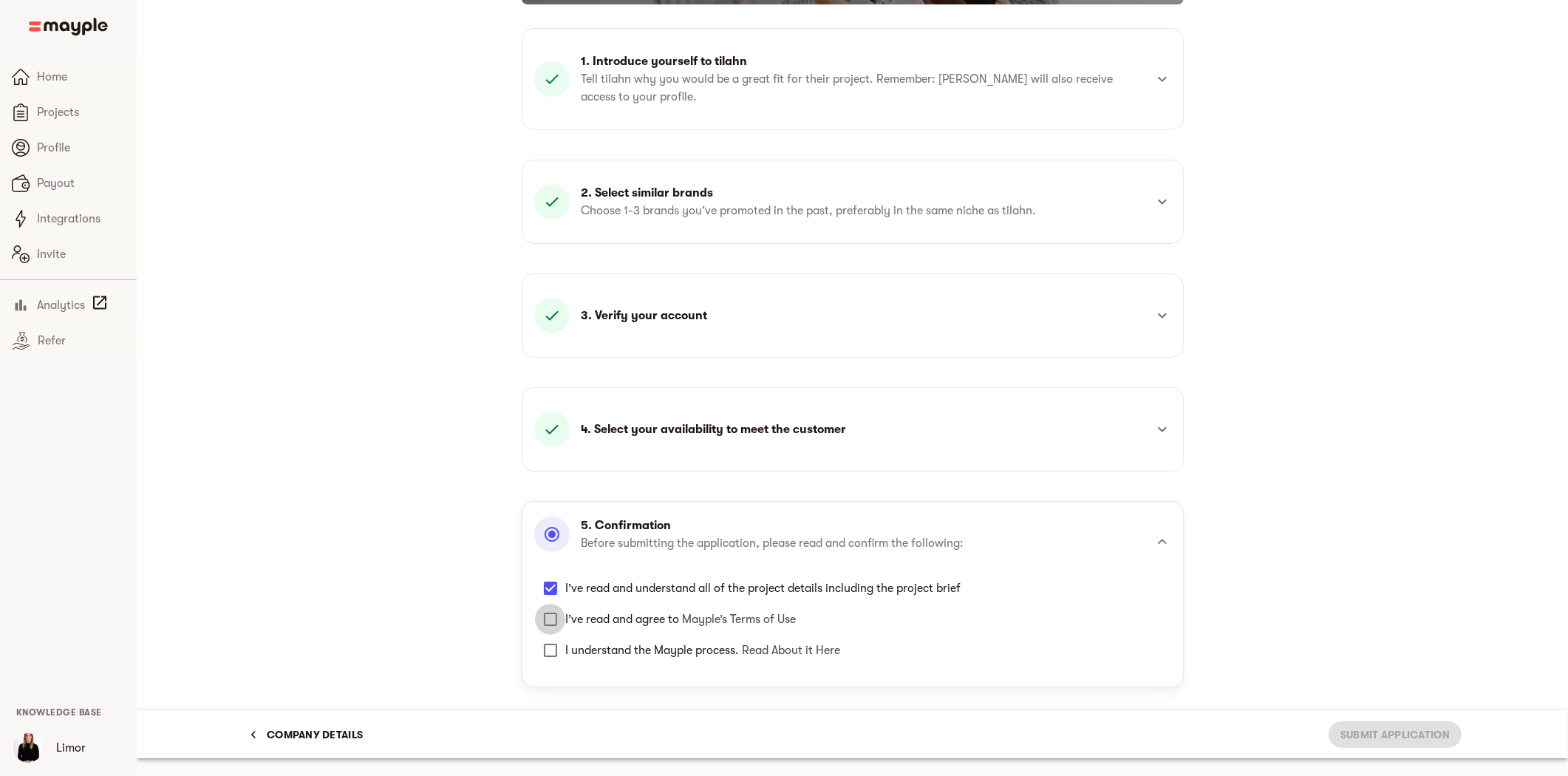
checkbox input "true"
click at [549, 653] on input "I understand the Mayple process. Read About it Here" at bounding box center [550, 650] width 31 height 31
checkbox input "true"
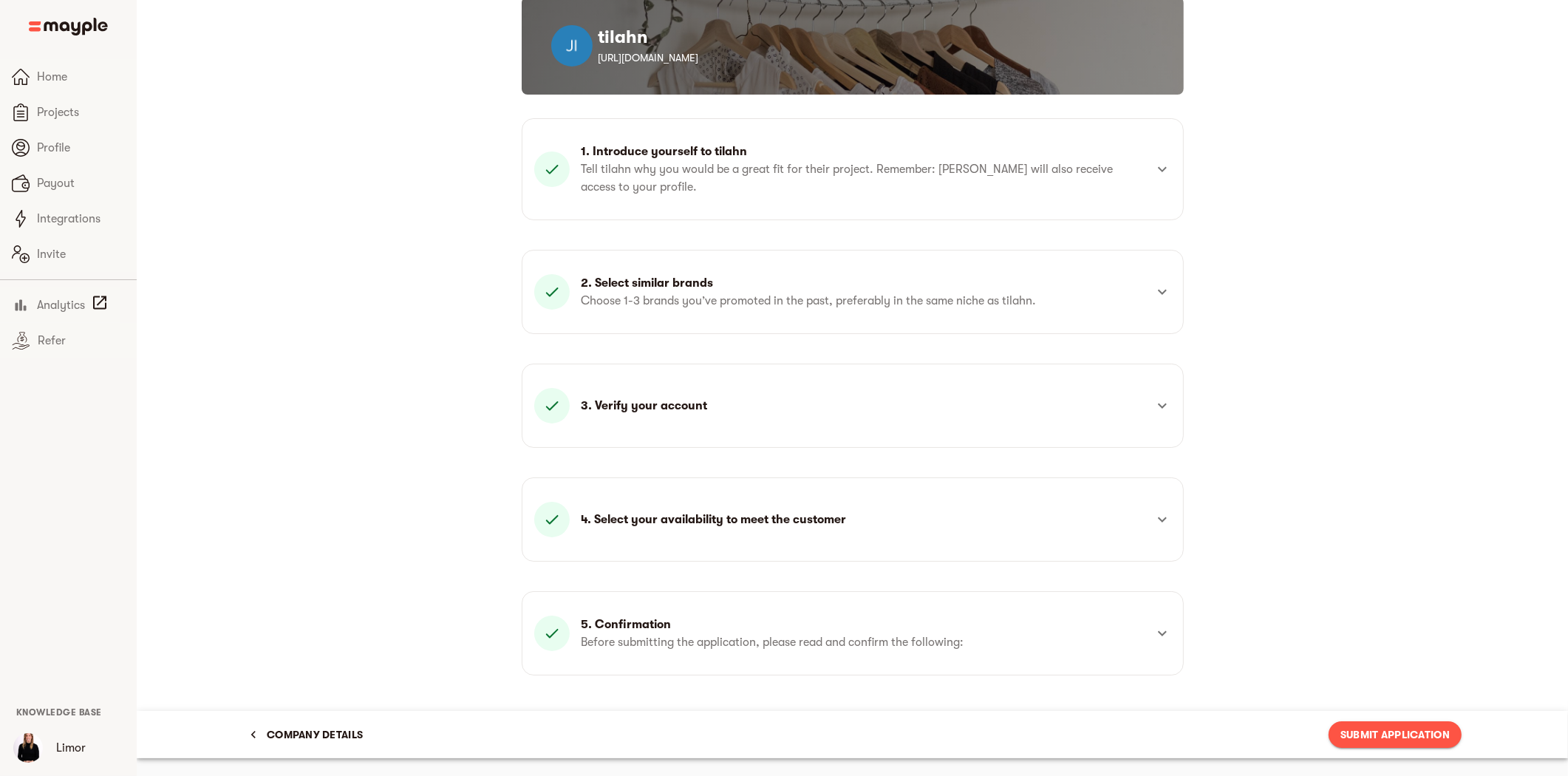
scroll to position [50, 0]
click at [1430, 733] on span "Submit Application" at bounding box center [1395, 734] width 109 height 18
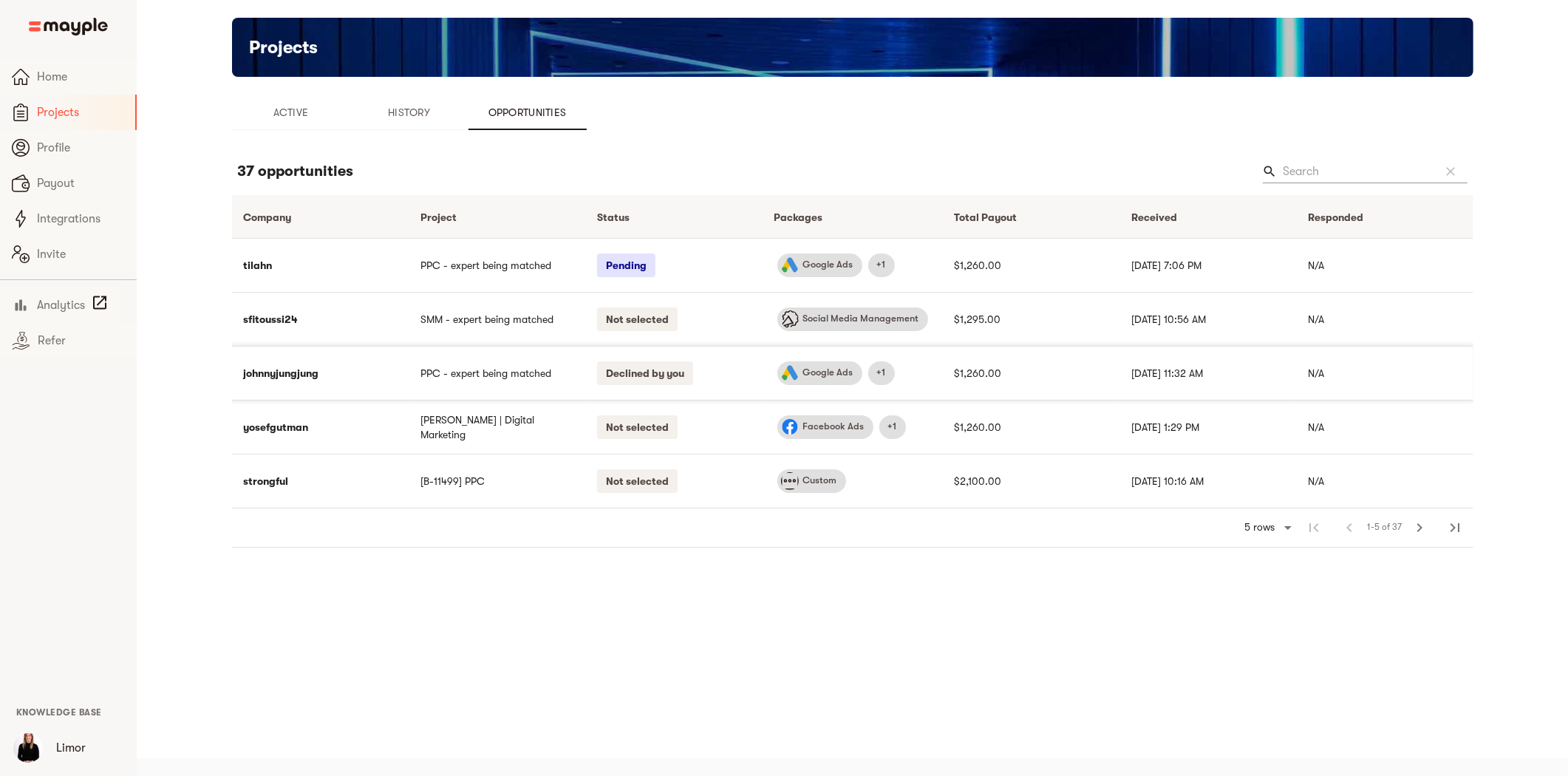
scroll to position [18, 0]
